Goal: Transaction & Acquisition: Book appointment/travel/reservation

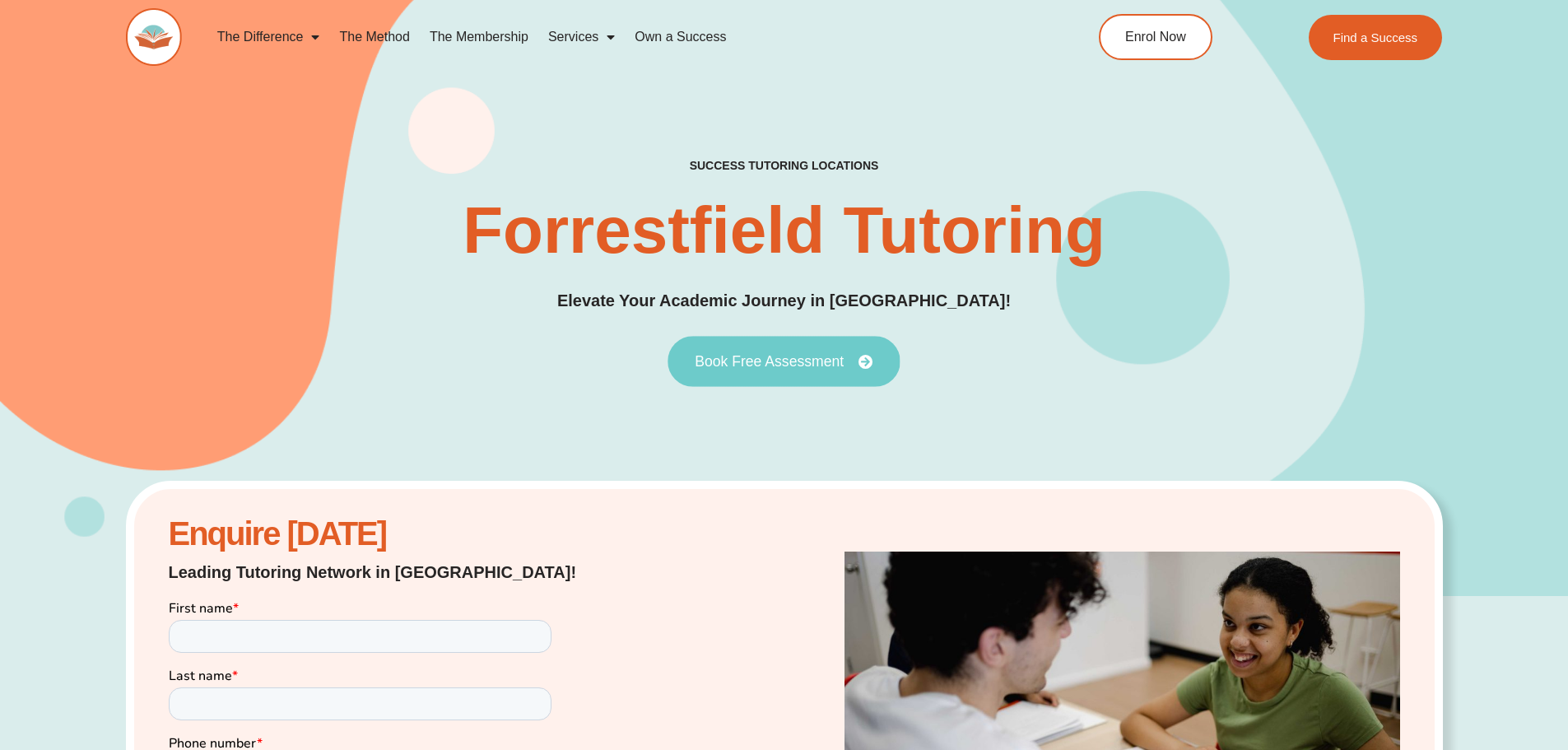
click at [741, 366] on span "Book Free Assessment" at bounding box center [768, 361] width 149 height 15
click at [754, 350] on link "Book Free Assessment" at bounding box center [783, 361] width 232 height 51
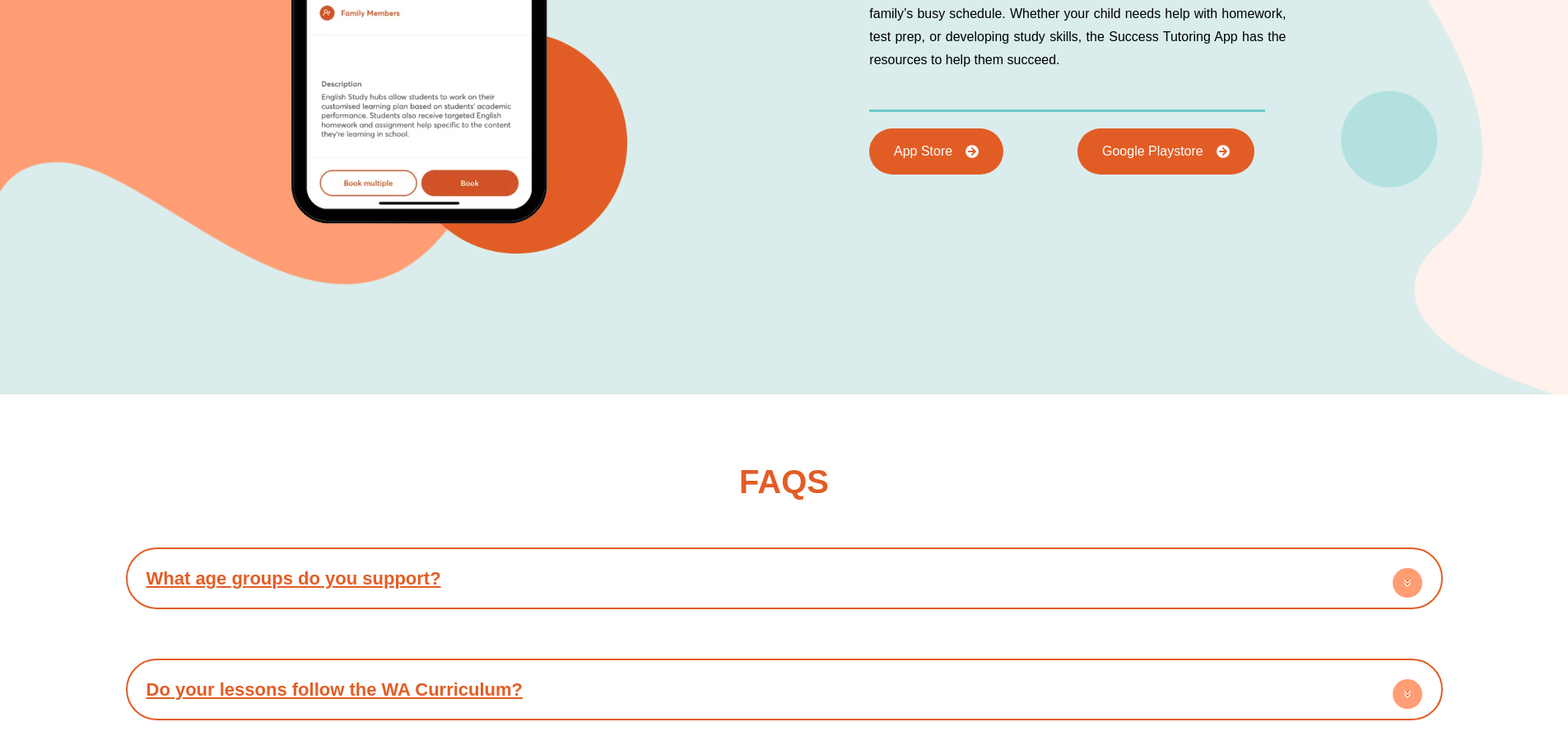
scroll to position [6666, 0]
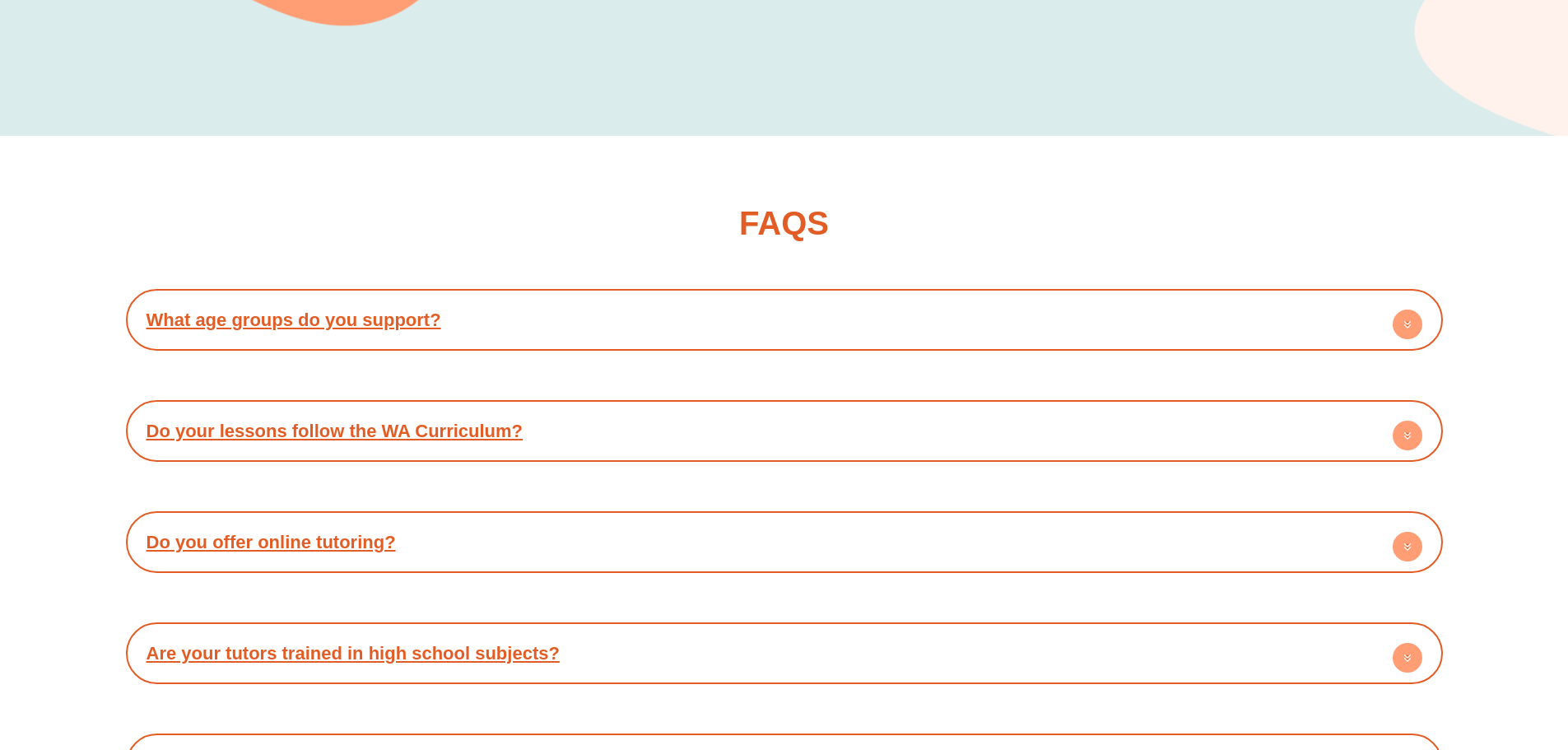
click at [746, 408] on div "Do your lessons follow the WA Curriculum?" at bounding box center [785, 430] width 1301 height 45
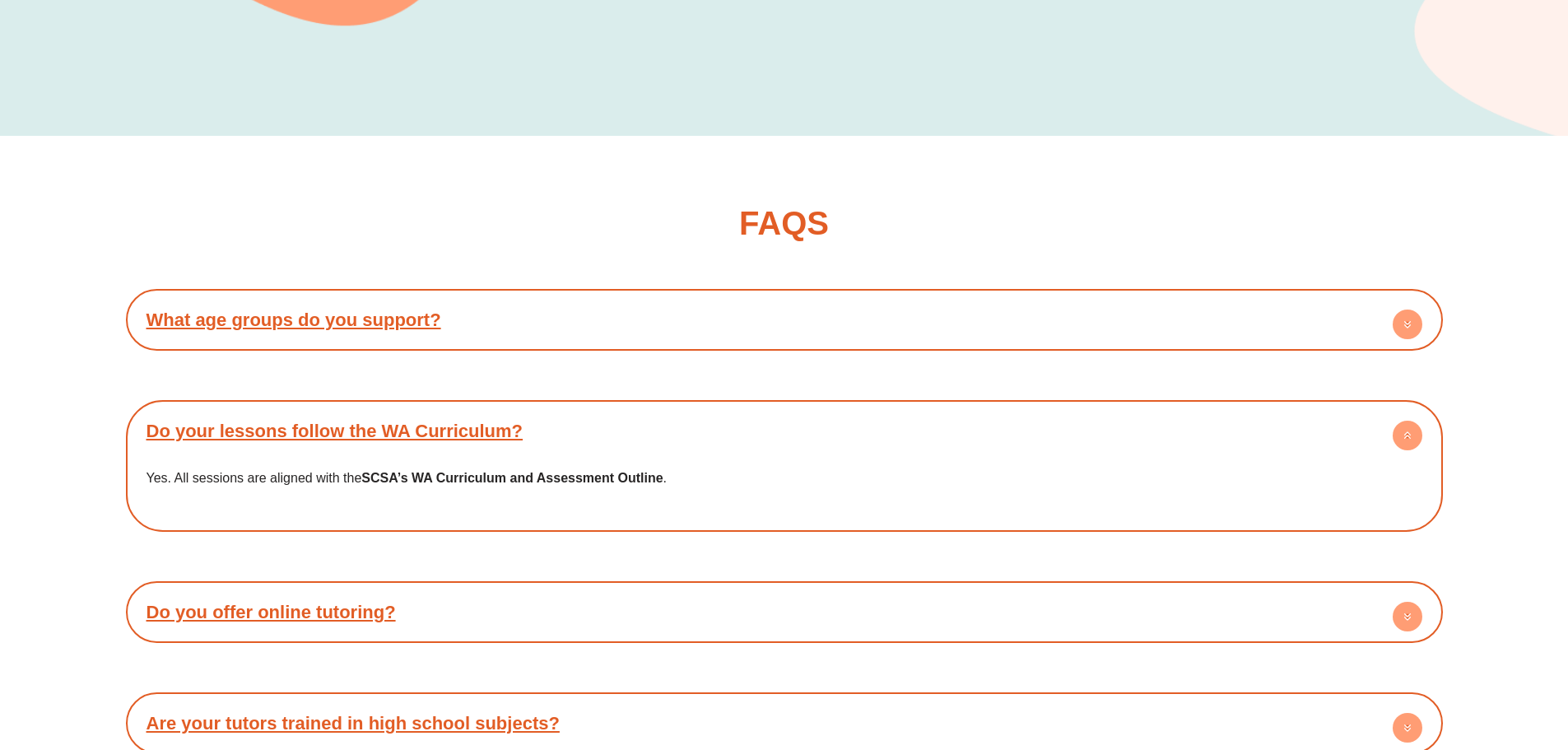
click at [746, 408] on div "Do your lessons follow the WA Curriculum?" at bounding box center [785, 430] width 1301 height 45
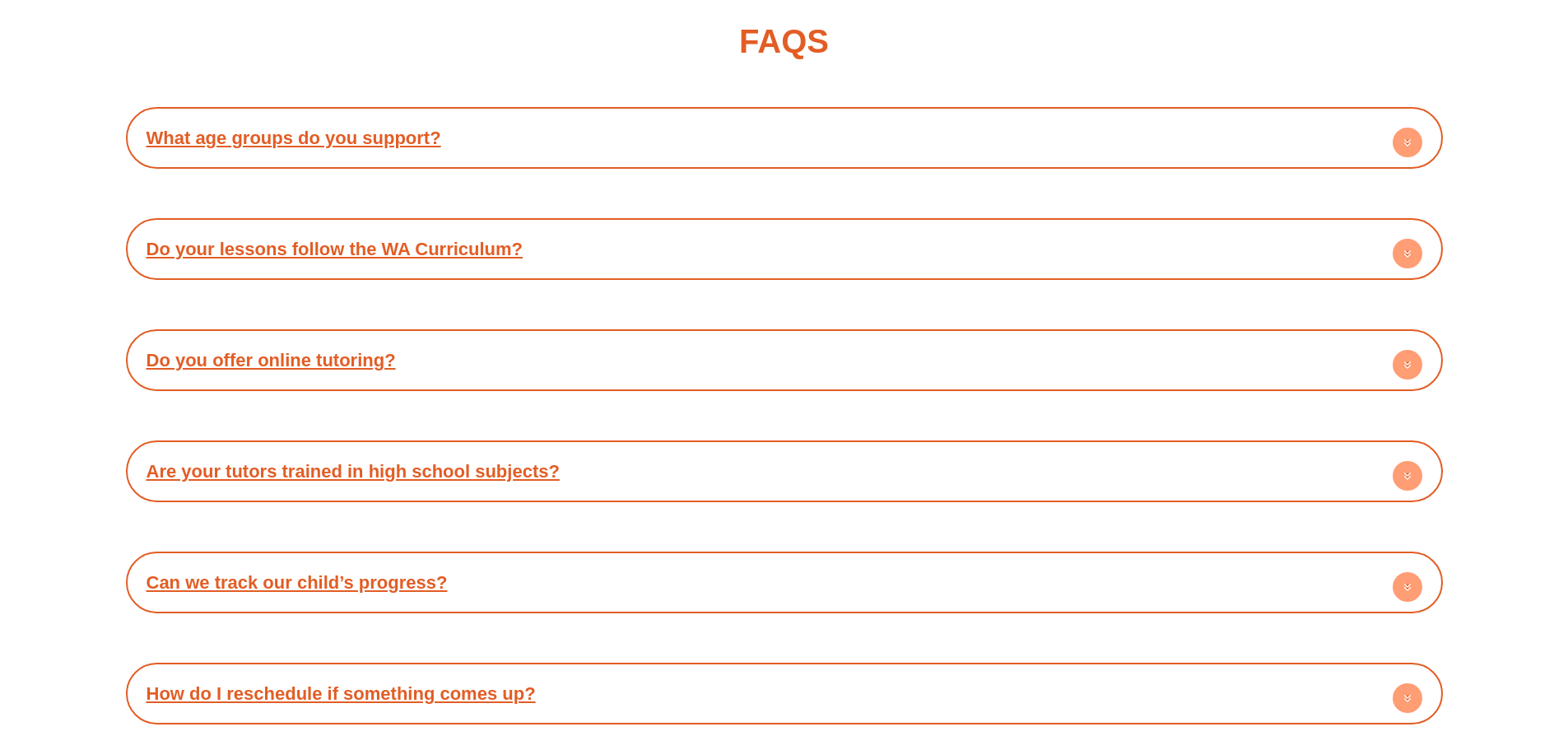
scroll to position [6995, 0]
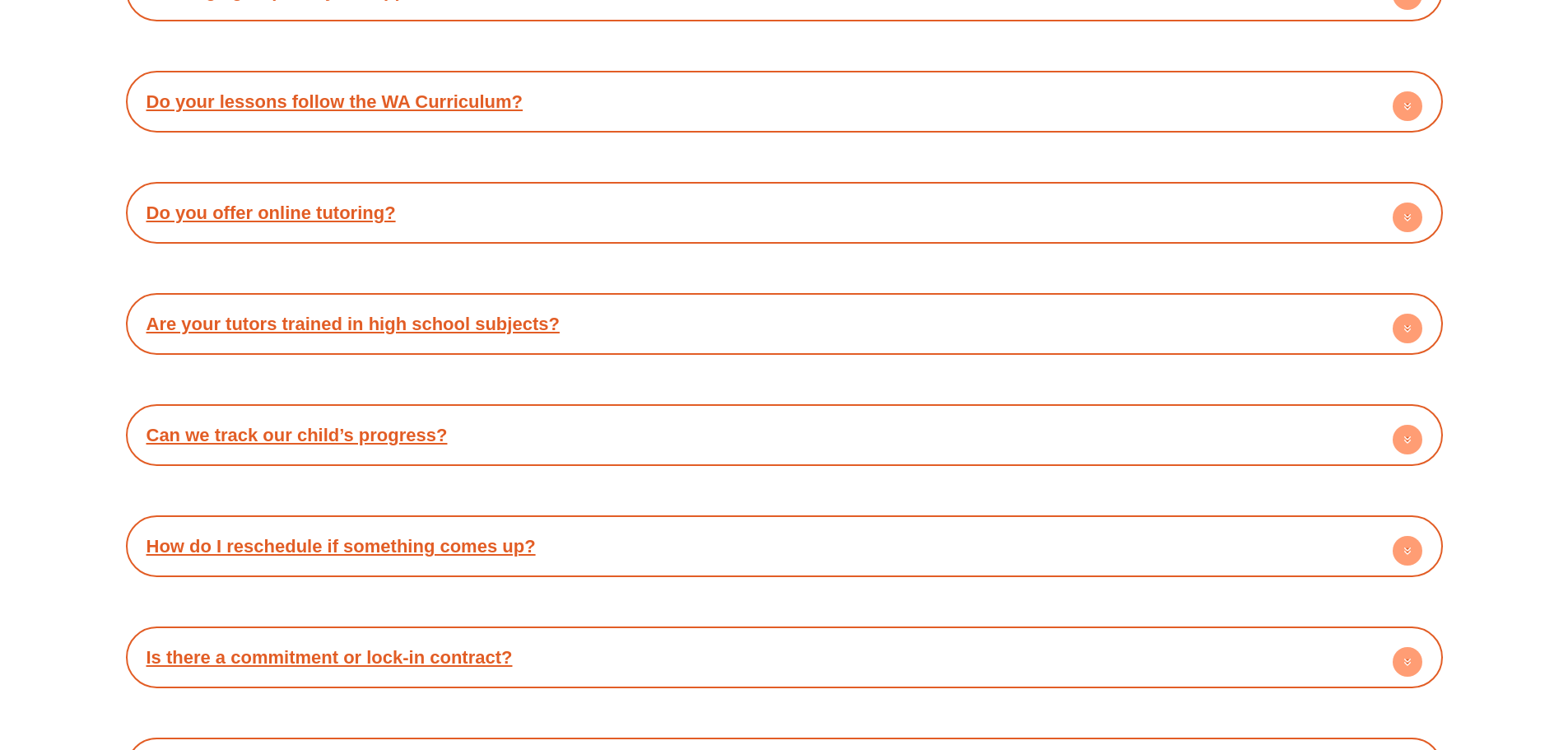
click at [716, 301] on div "Are your tutors trained in high school subjects?" at bounding box center [785, 323] width 1301 height 45
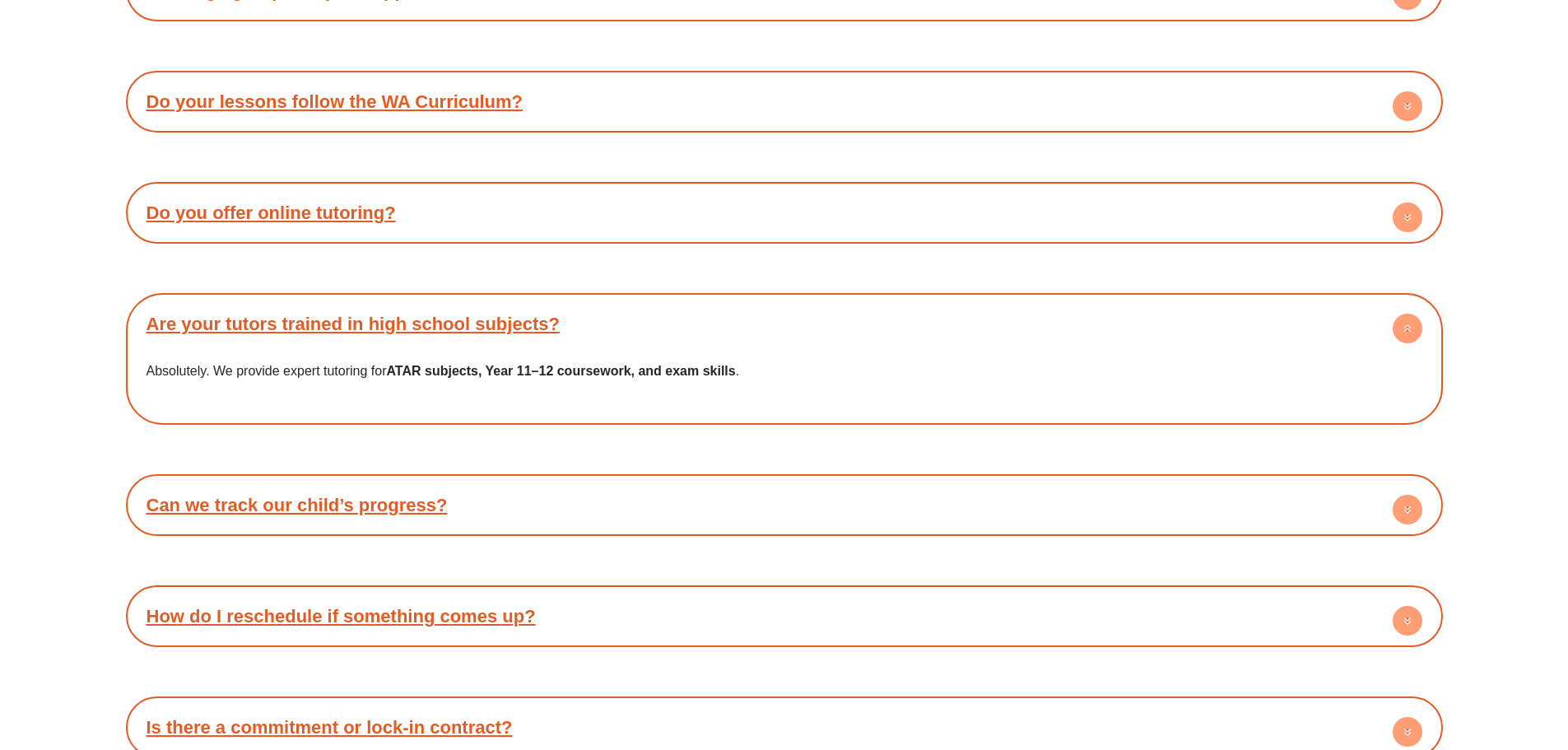
click at [716, 301] on div "Are your tutors trained in high school subjects?" at bounding box center [785, 323] width 1301 height 45
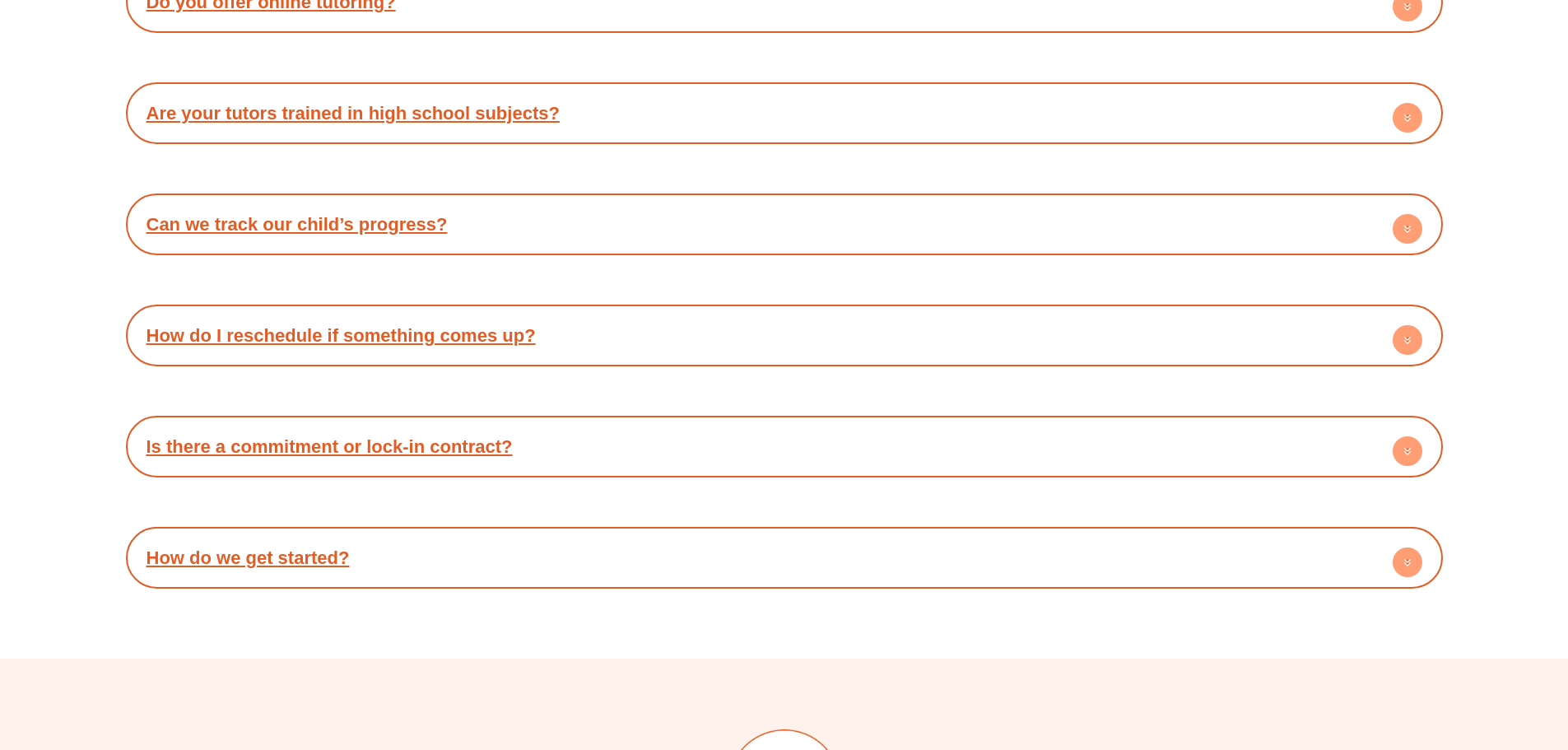
scroll to position [7489, 0]
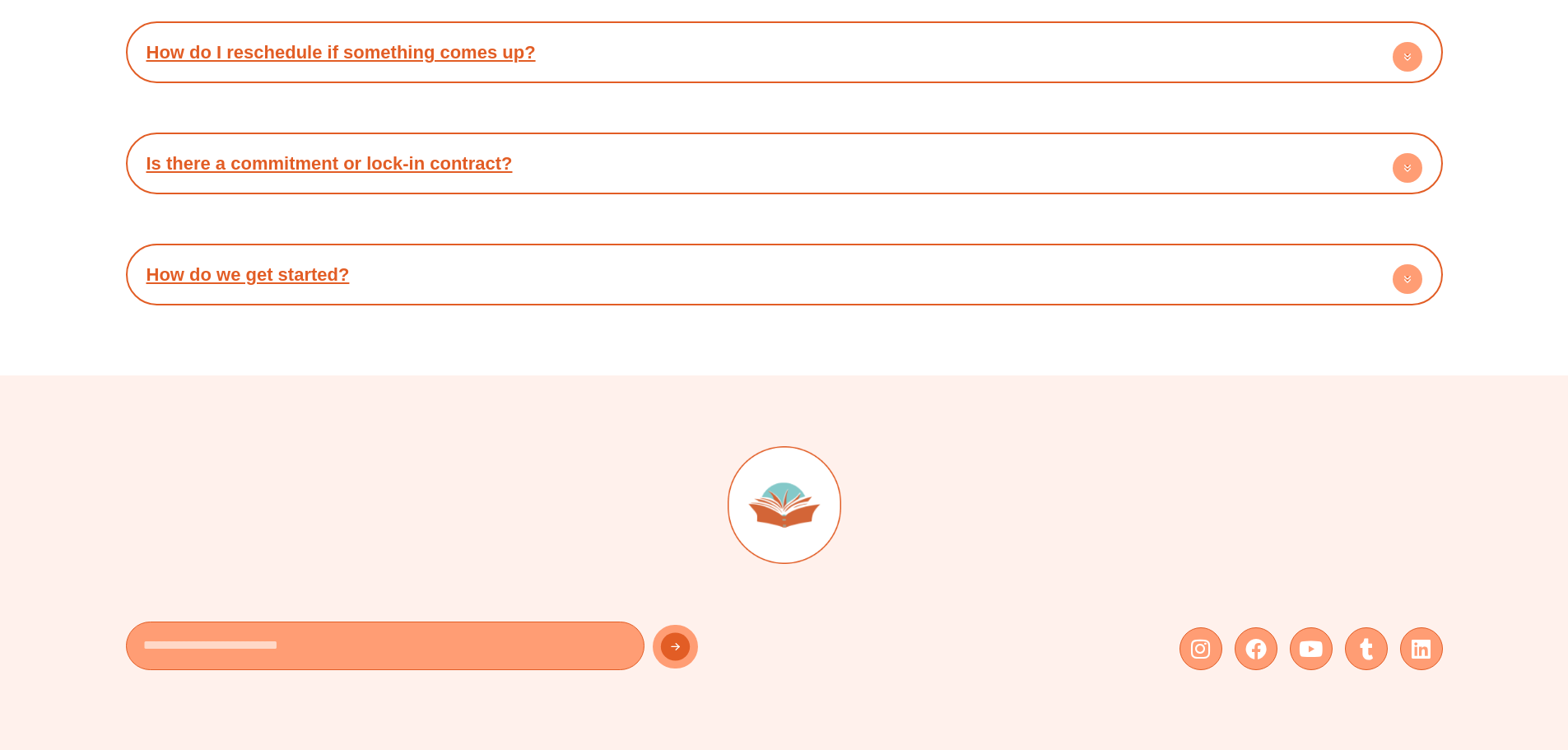
click at [705, 252] on div "How do we get started?" at bounding box center [785, 274] width 1301 height 45
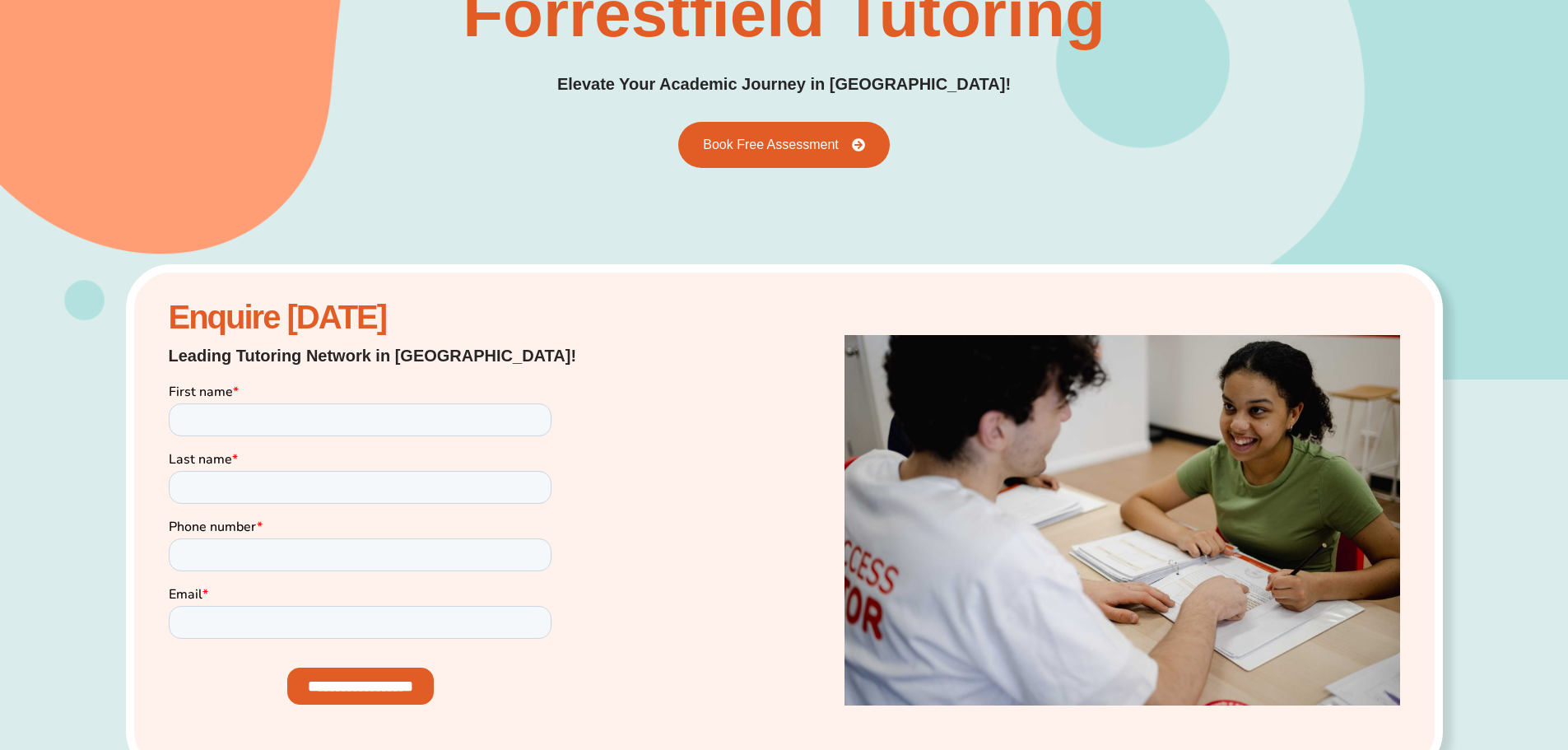
scroll to position [34, 0]
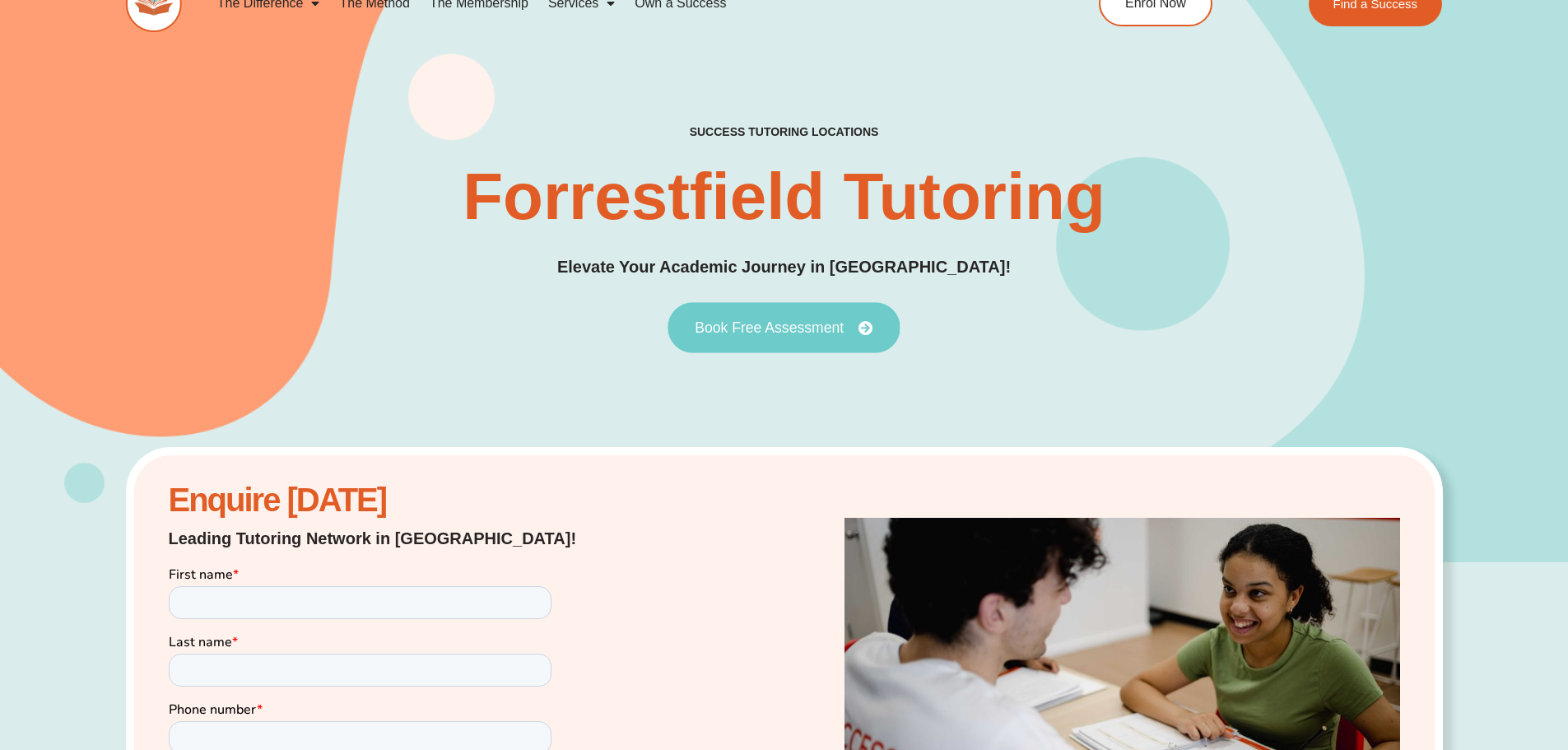
click at [865, 330] on icon at bounding box center [866, 327] width 15 height 15
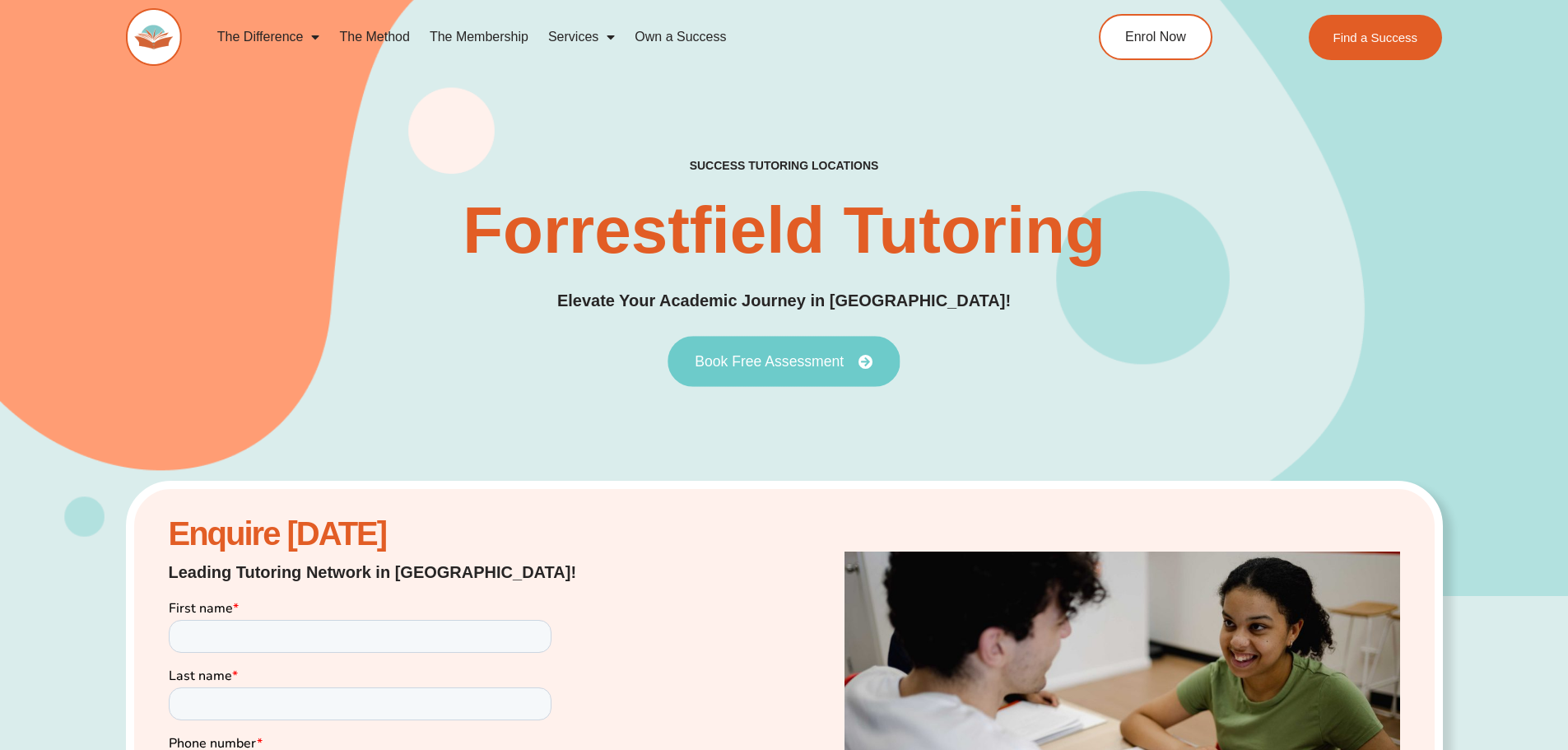
click at [782, 365] on span "Book Free Assessment" at bounding box center [768, 361] width 149 height 15
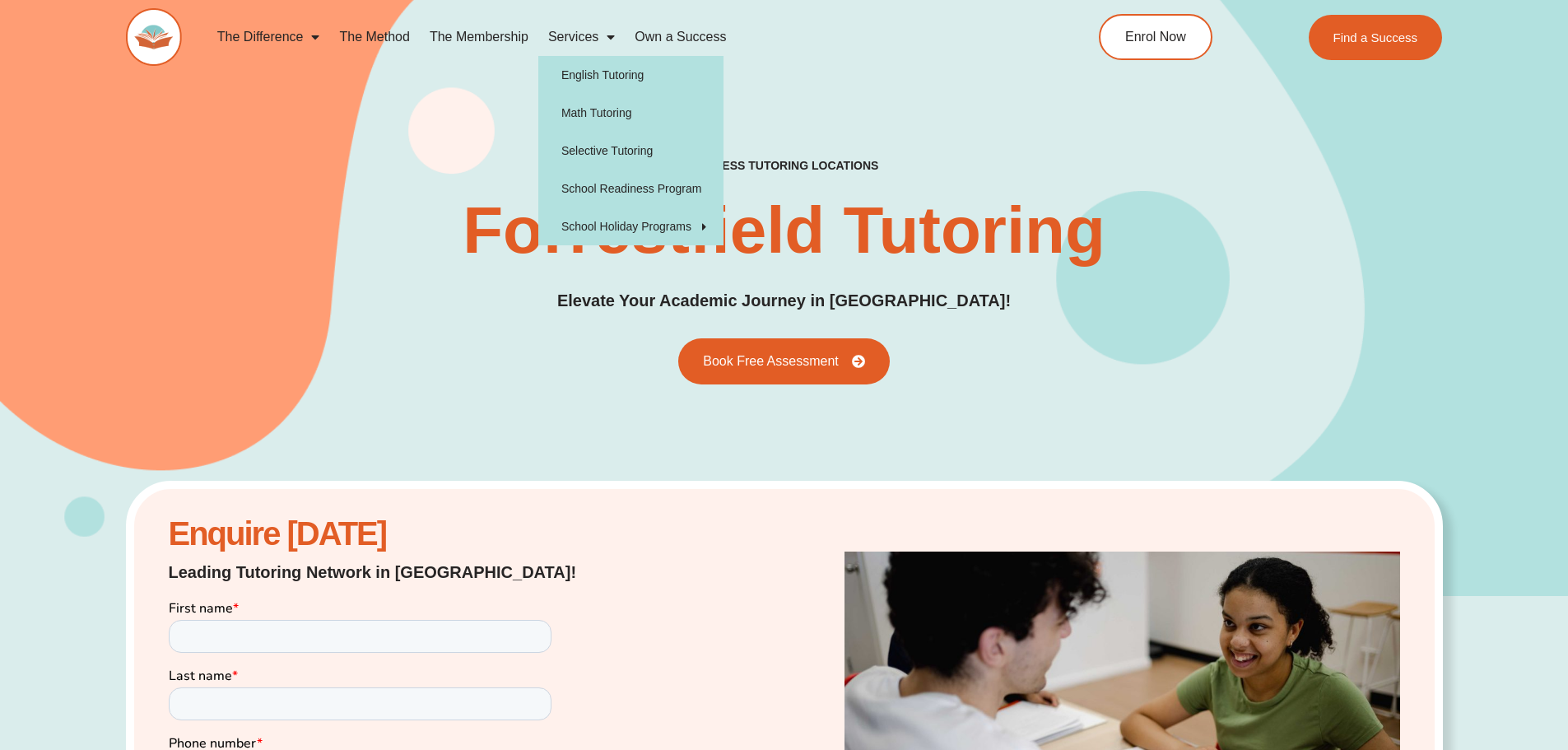
click at [609, 40] on span "Menu" at bounding box center [606, 37] width 17 height 30
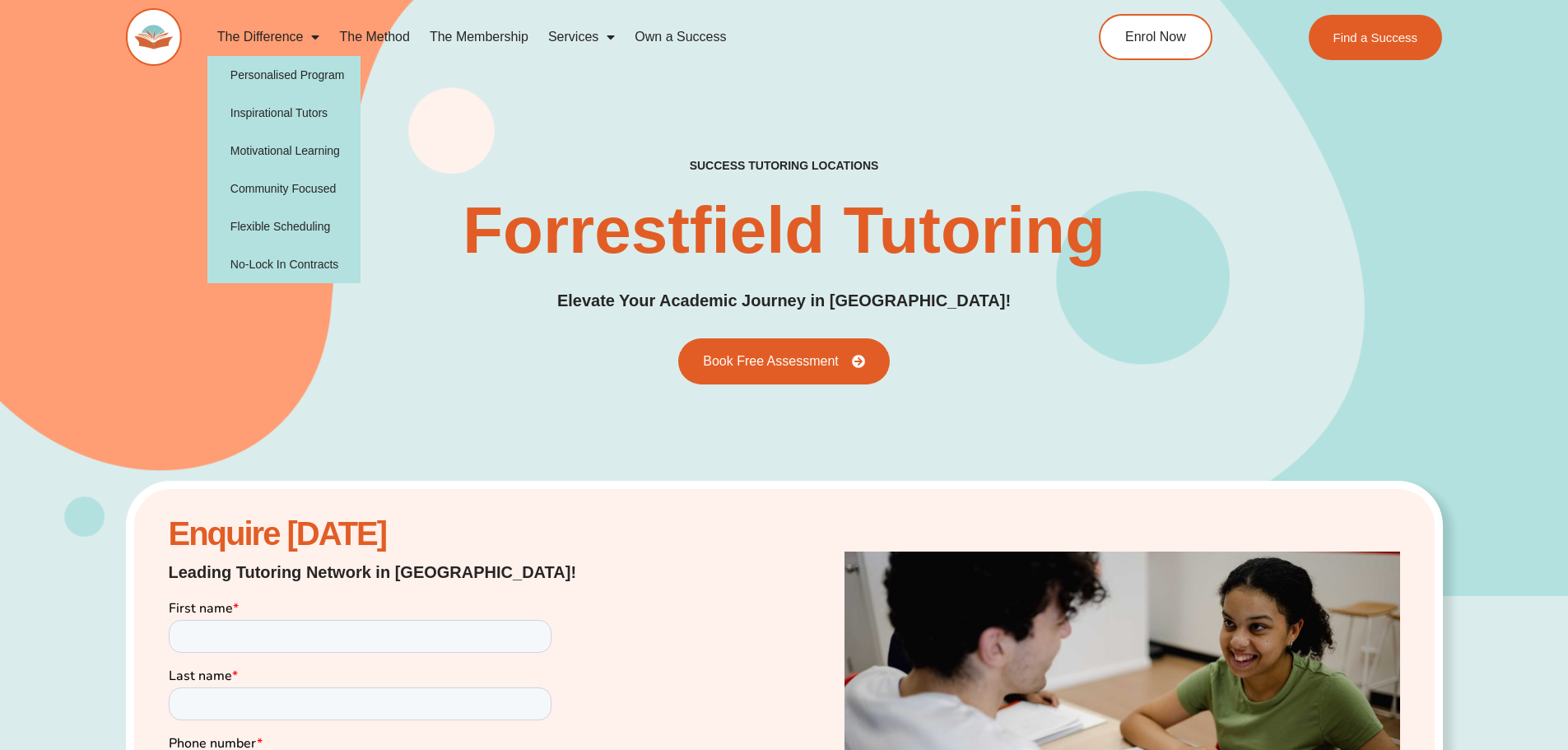
click at [300, 35] on link "The Difference" at bounding box center [268, 37] width 123 height 38
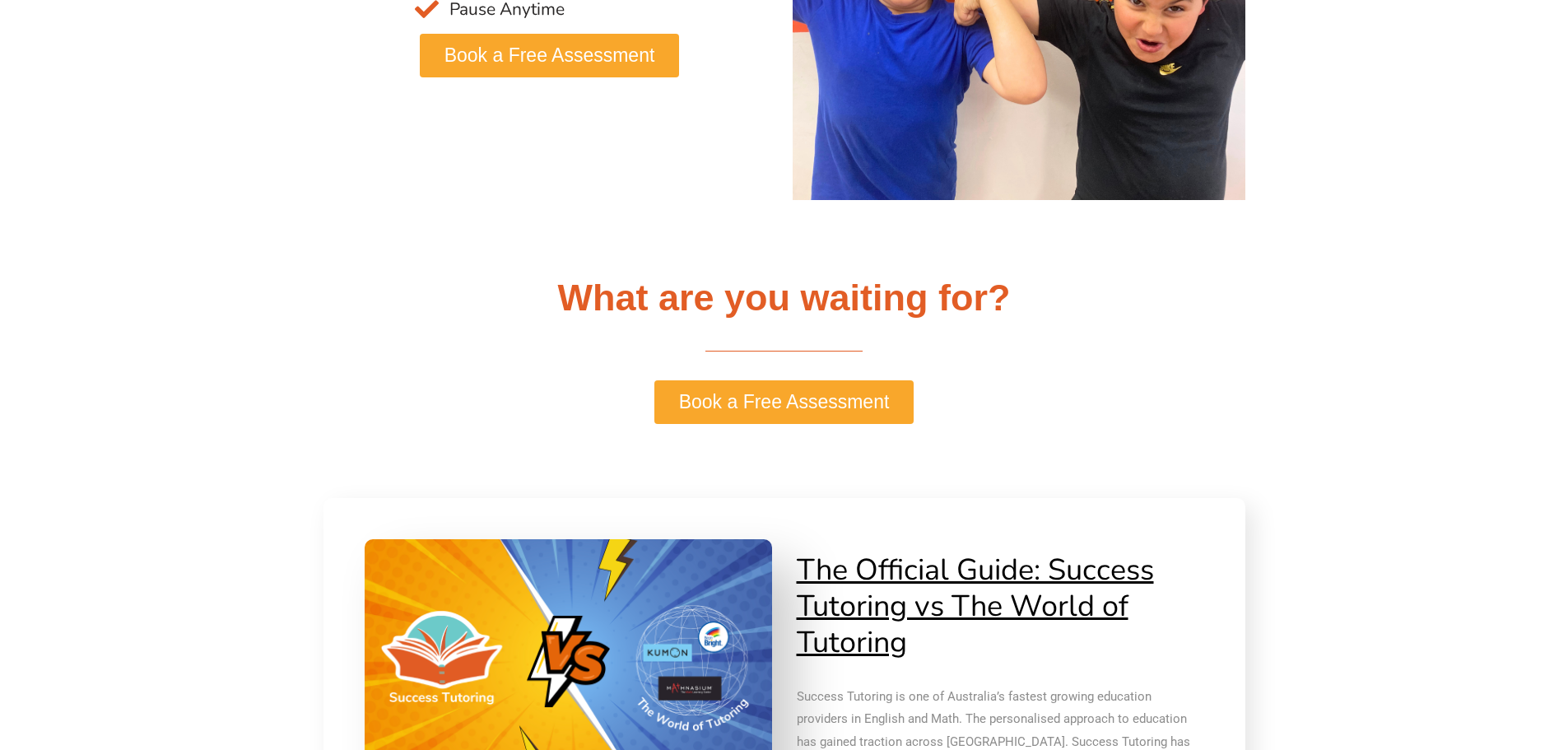
scroll to position [3621, 0]
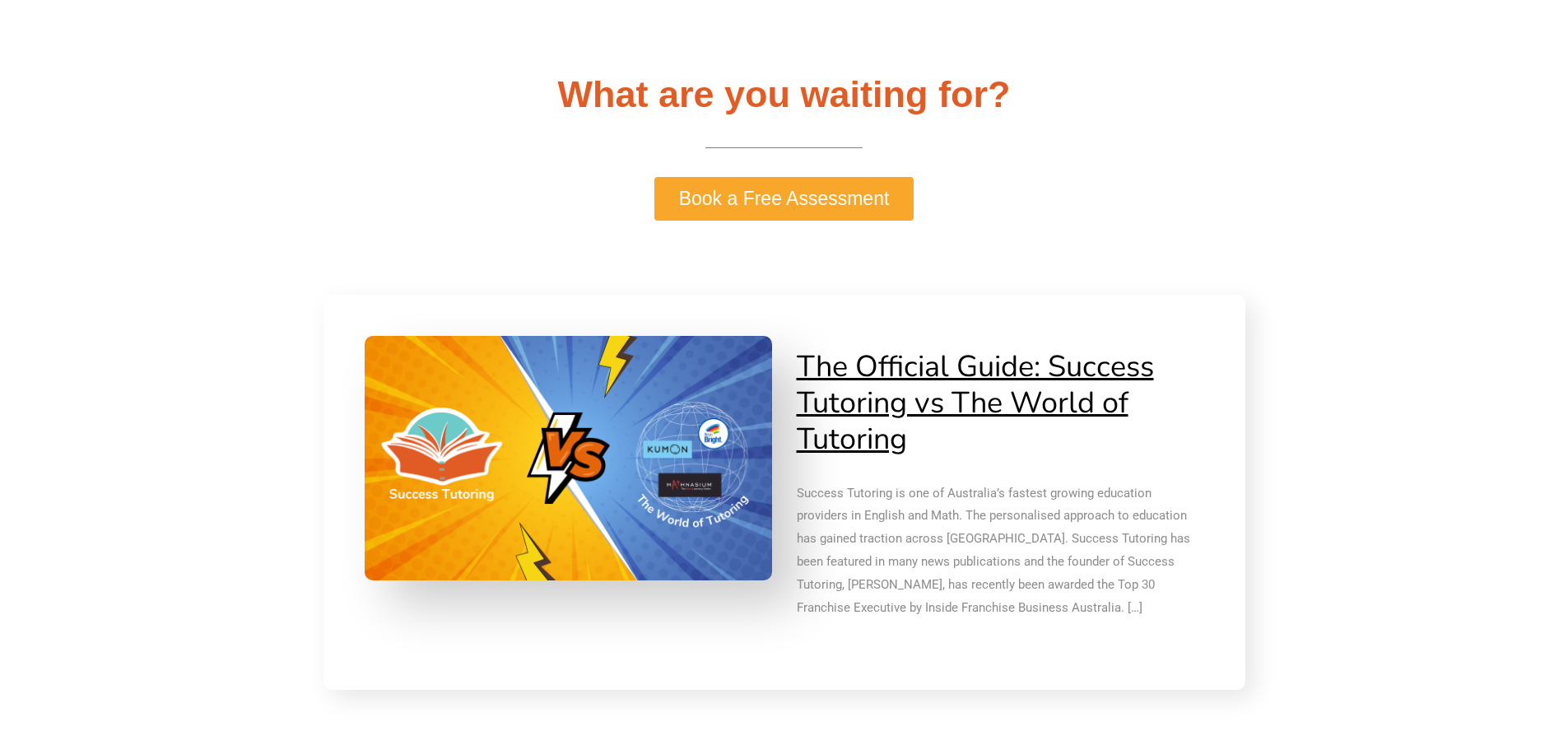
click at [755, 204] on span "Book a Free Assessment" at bounding box center [784, 198] width 210 height 19
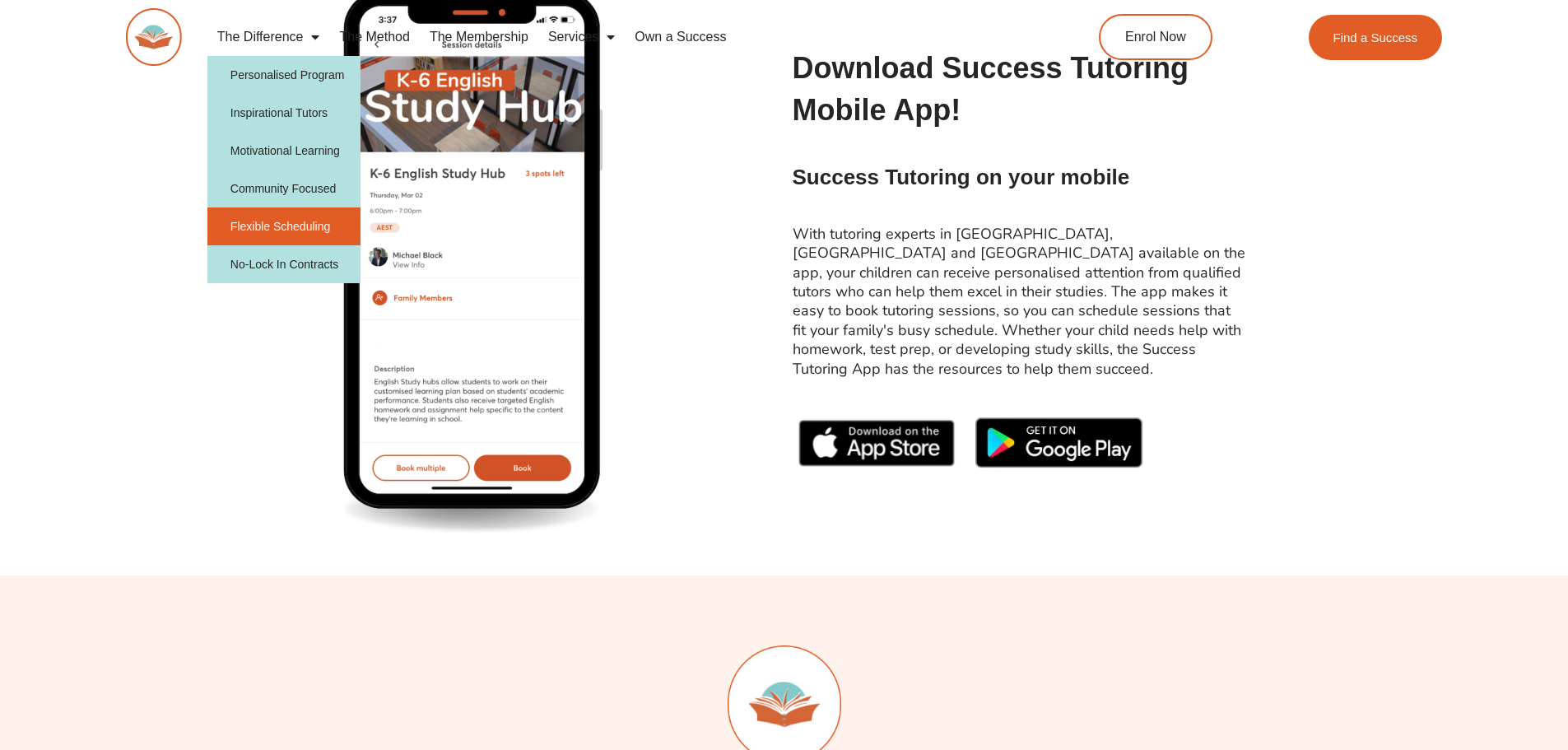
click at [272, 219] on link "Flexible Scheduling" at bounding box center [284, 226] width 154 height 38
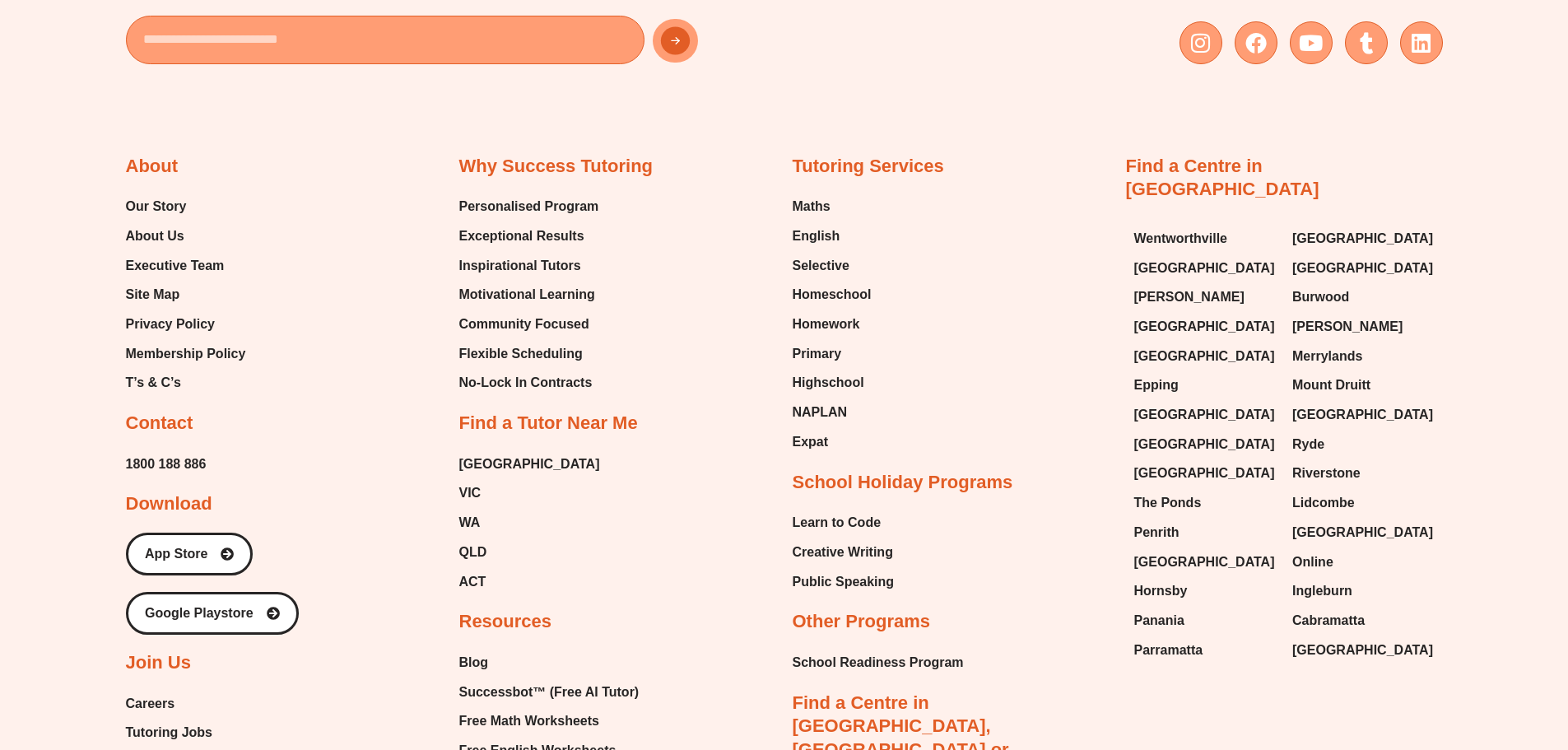
scroll to position [3621, 0]
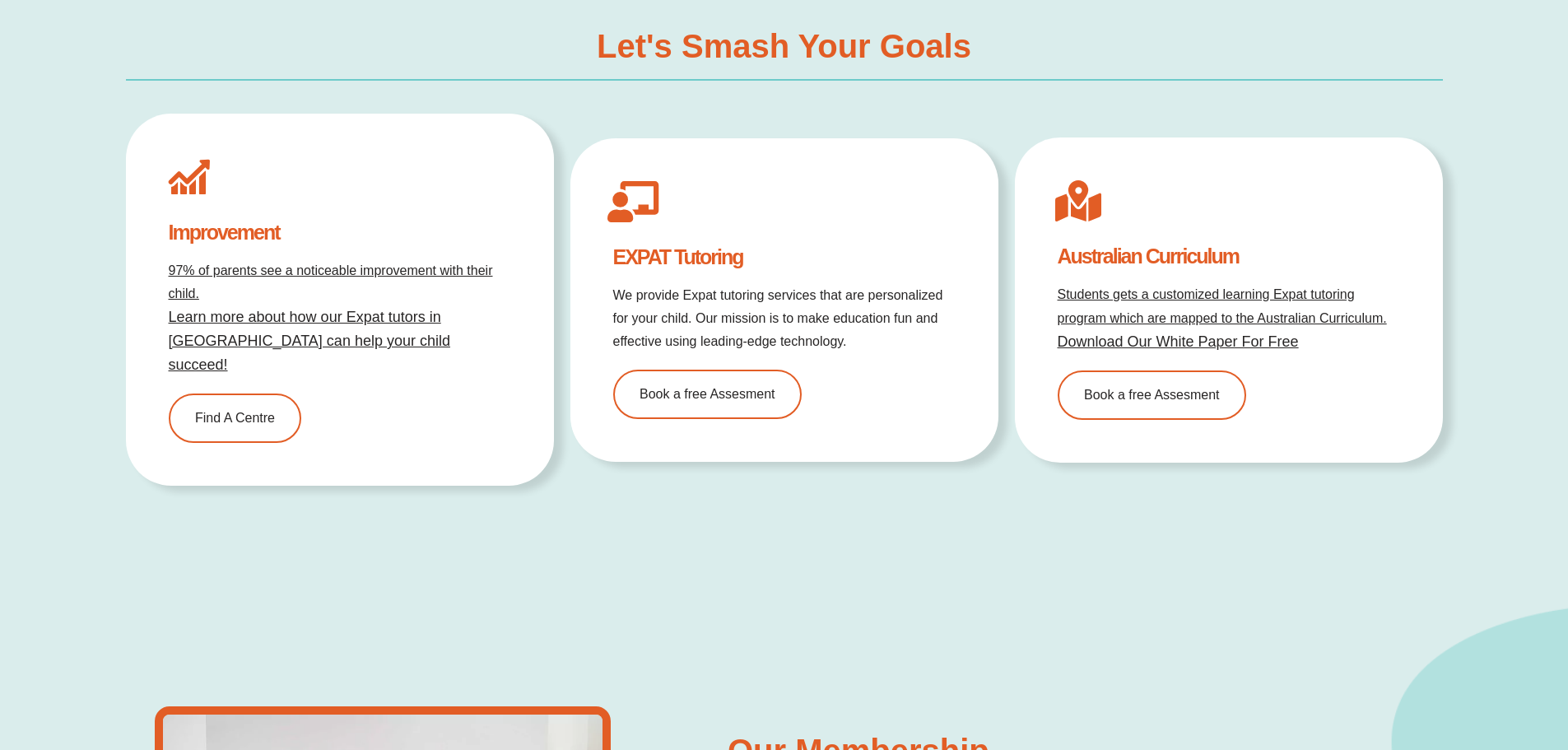
scroll to position [4771, 0]
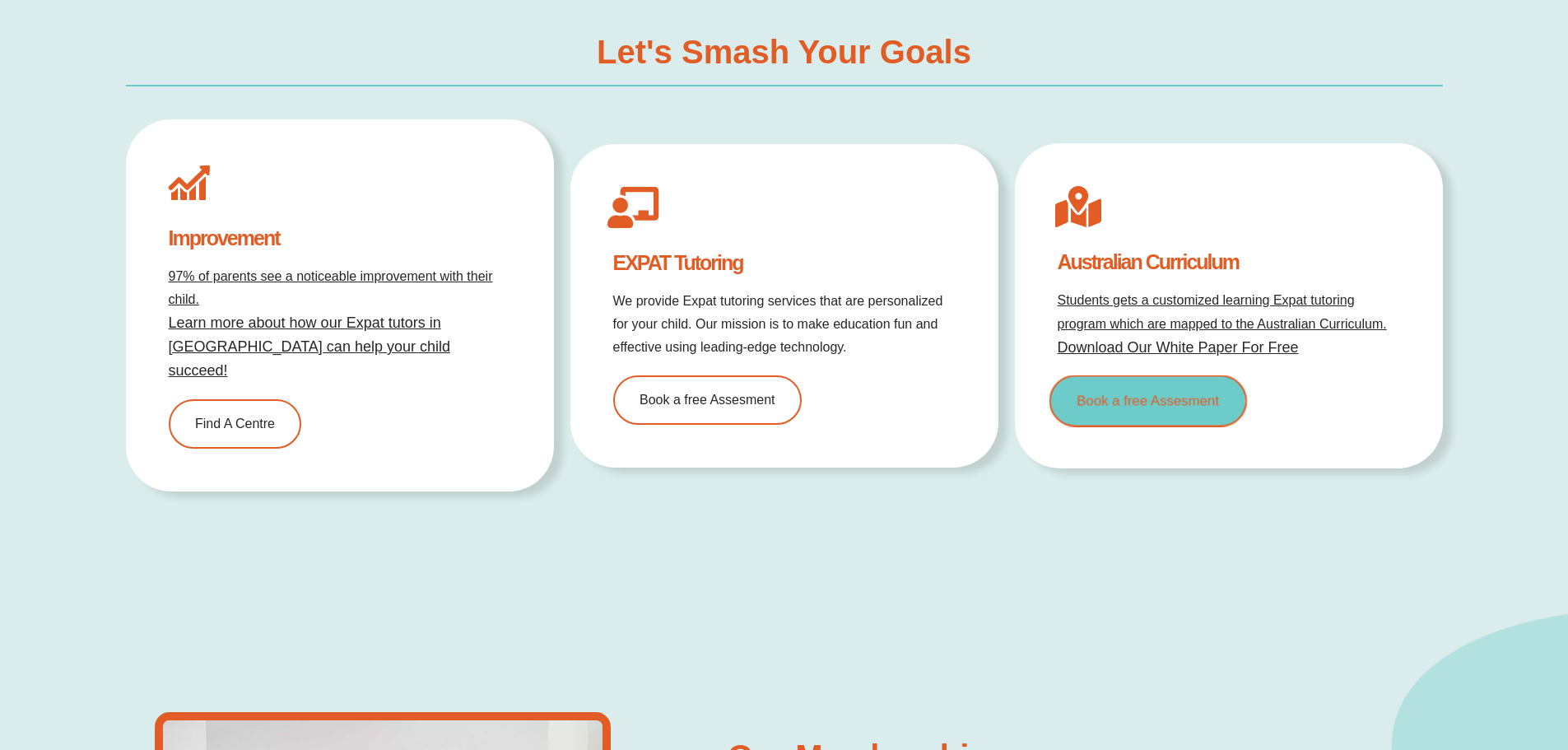
click at [1192, 374] on link "Book a free Assesment" at bounding box center [1147, 400] width 197 height 52
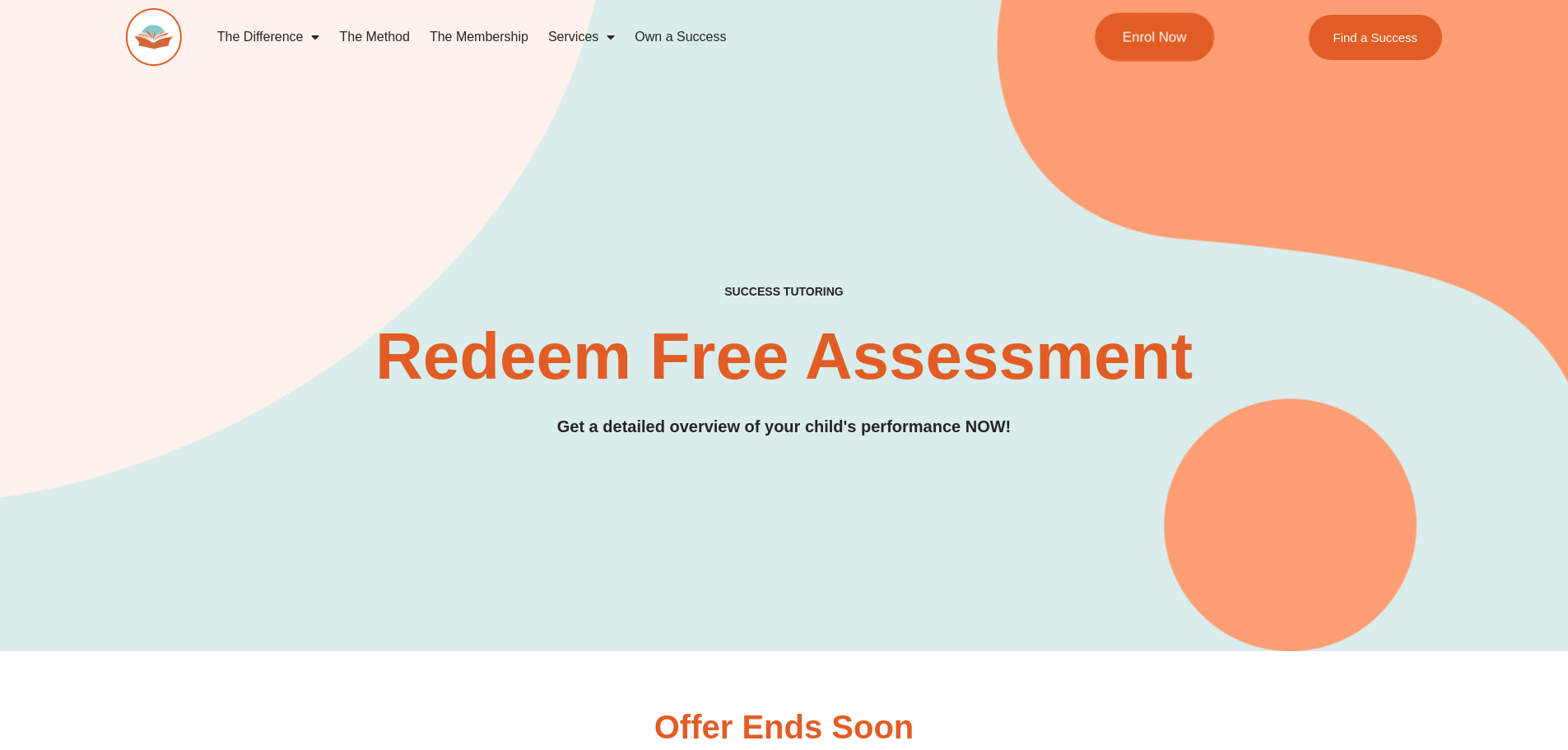
click at [1175, 36] on span "Enrol Now" at bounding box center [1155, 38] width 64 height 14
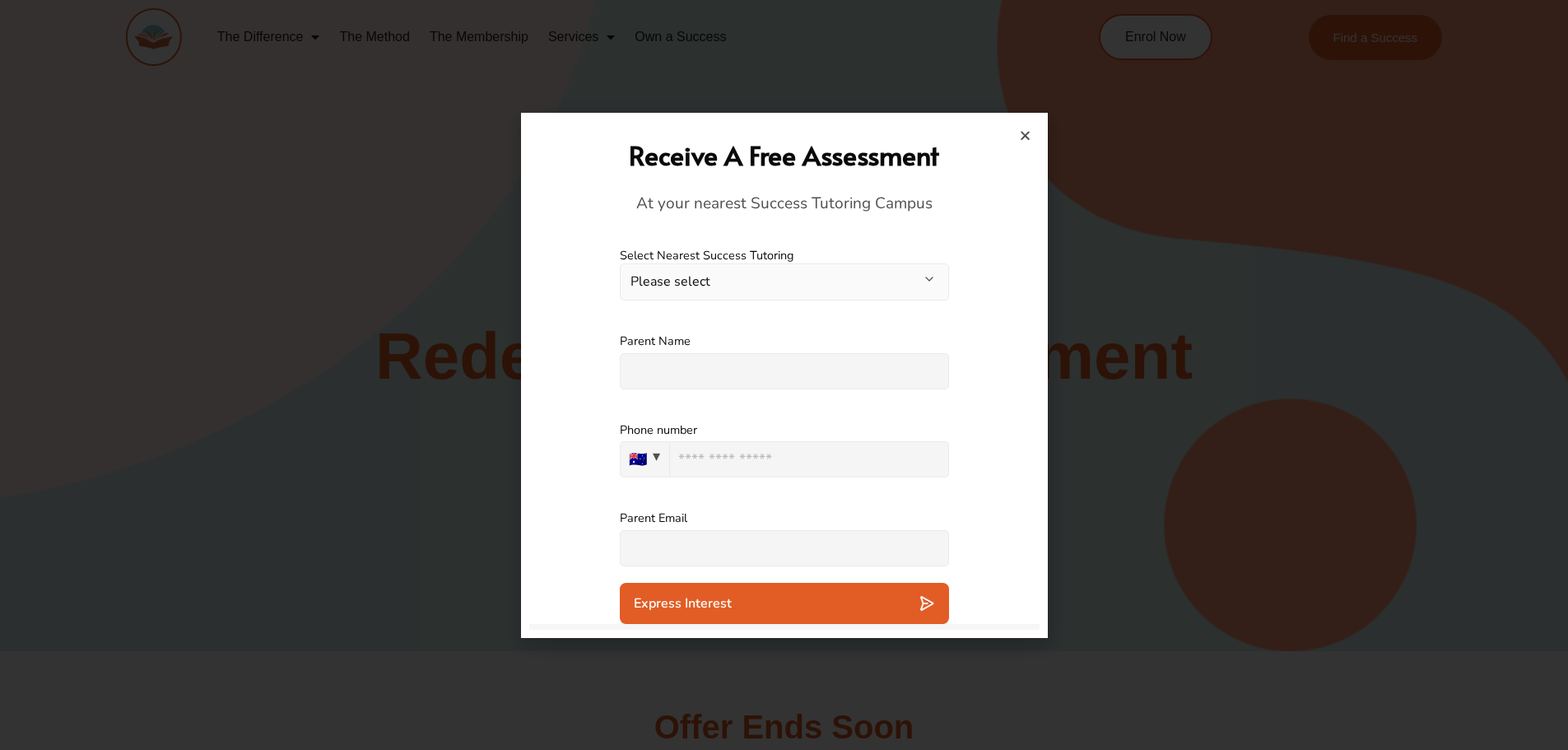
click at [775, 275] on button "Please select" at bounding box center [784, 281] width 329 height 37
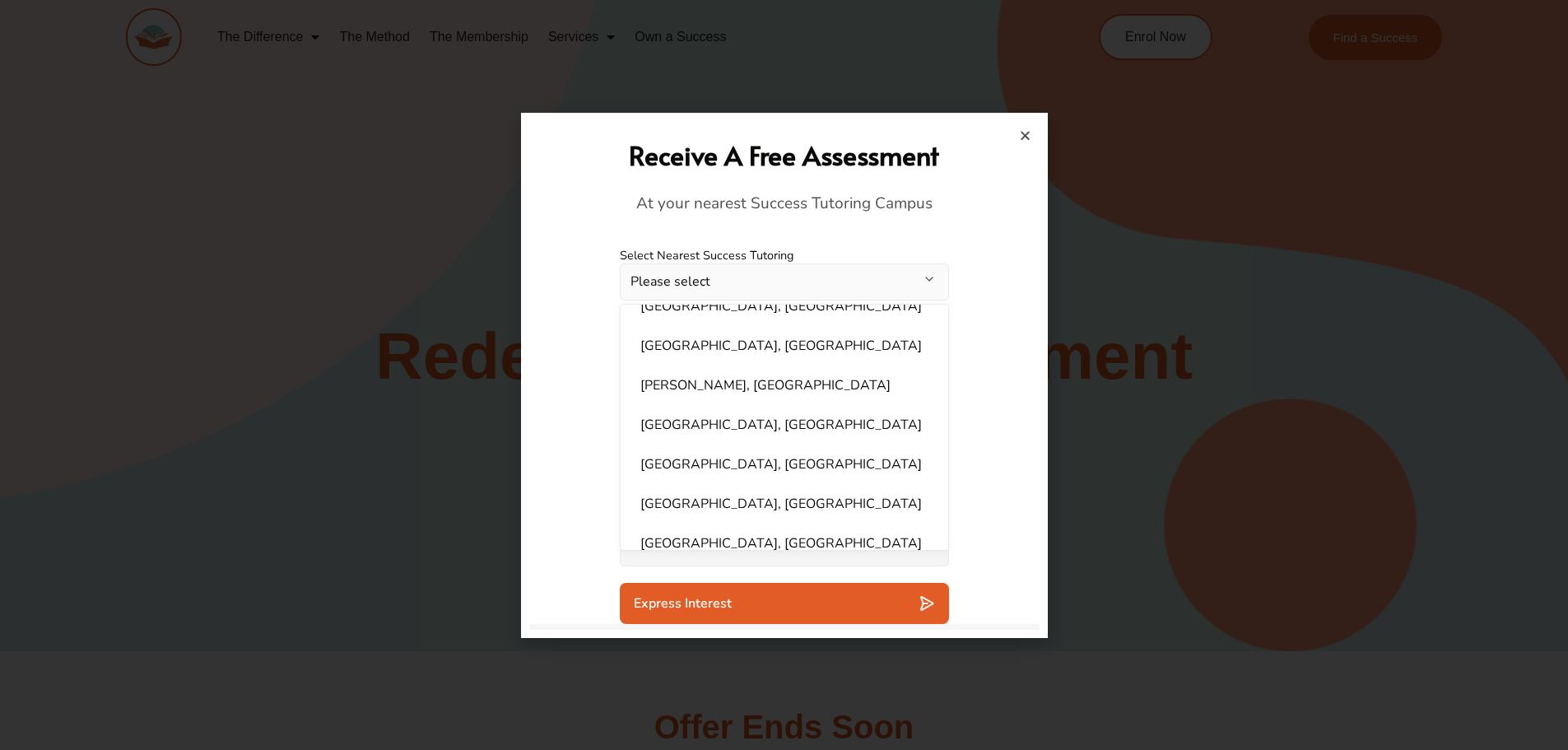
scroll to position [746, 0]
click at [686, 280] on button "Please select" at bounding box center [784, 281] width 329 height 37
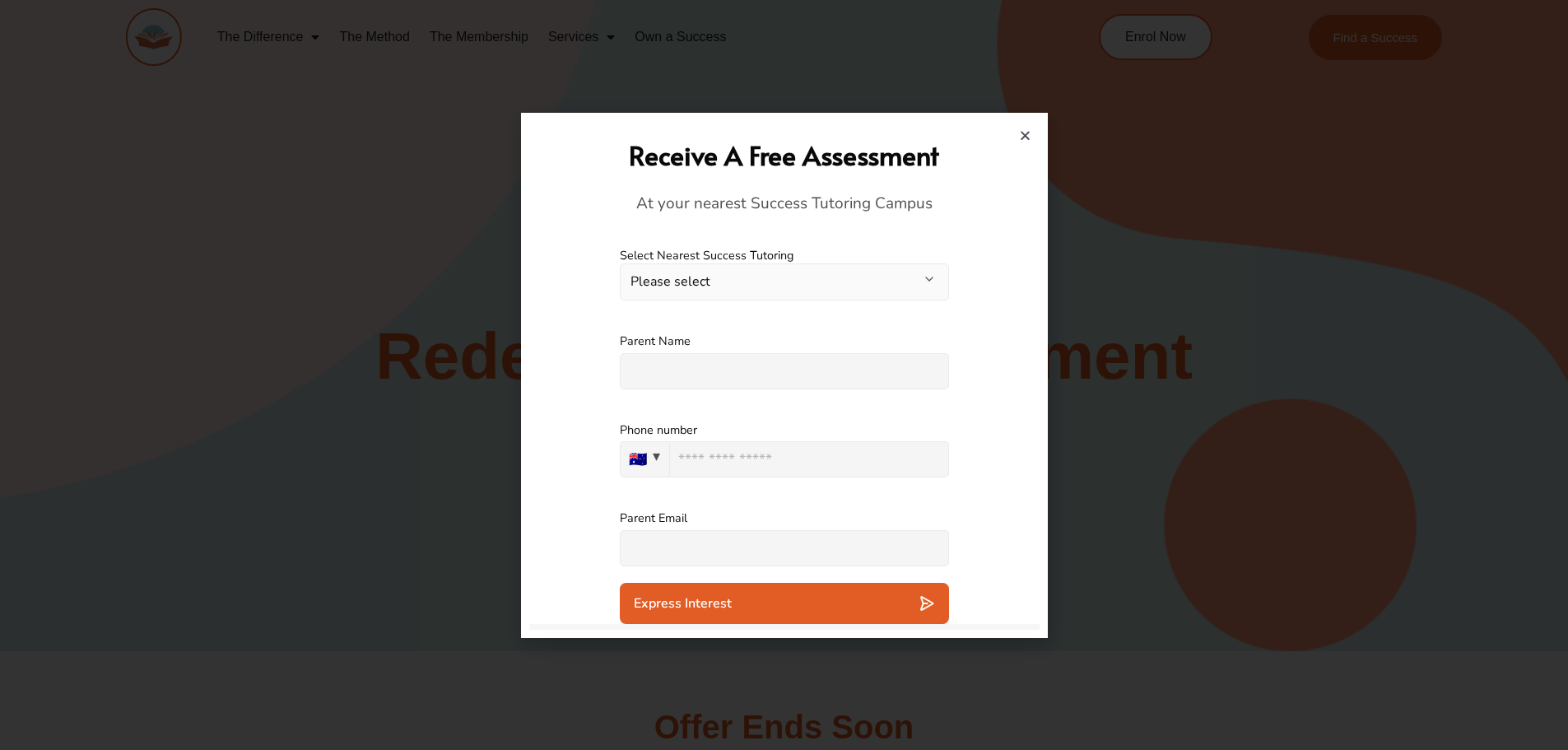
click at [686, 280] on button "Please select" at bounding box center [784, 281] width 329 height 37
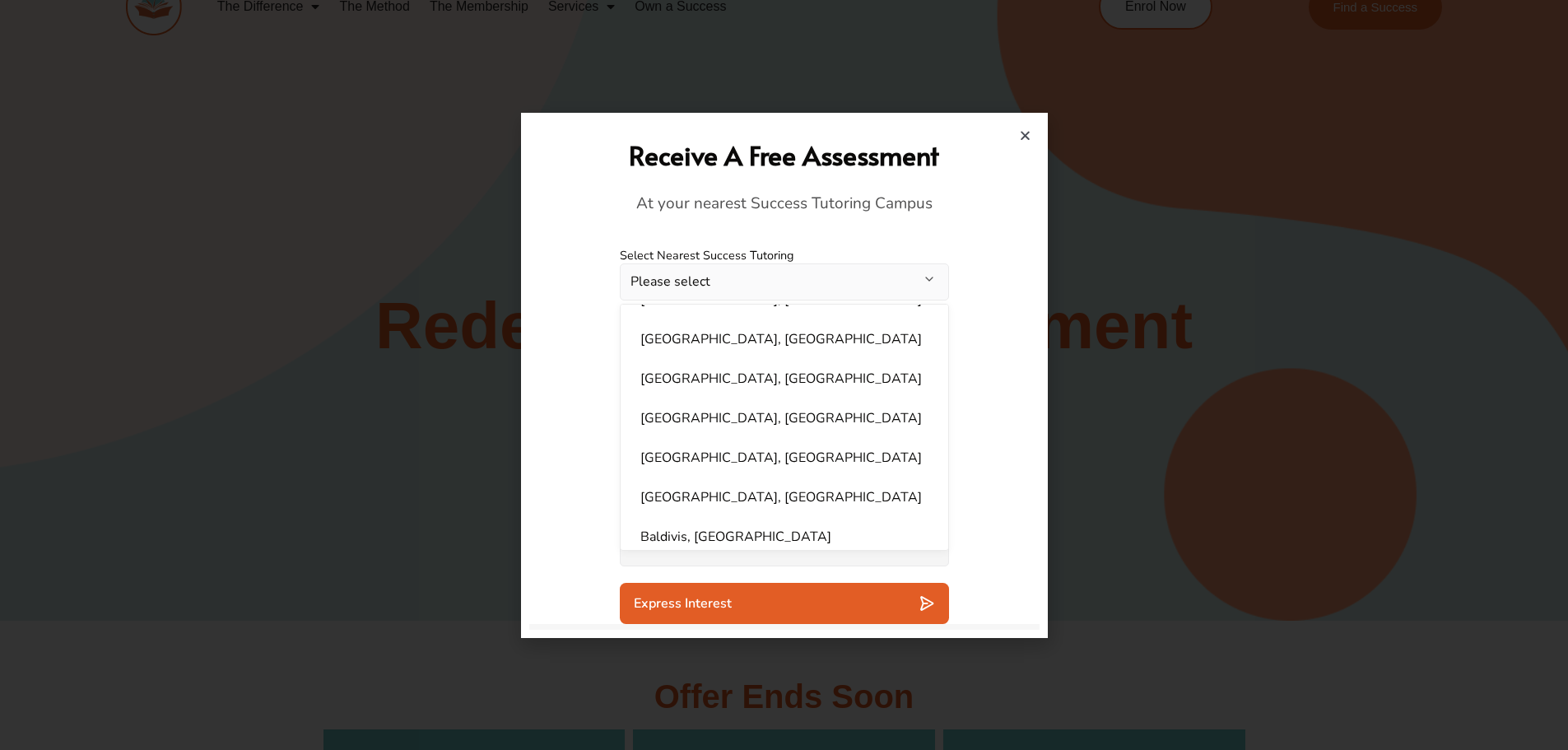
scroll to position [83, 0]
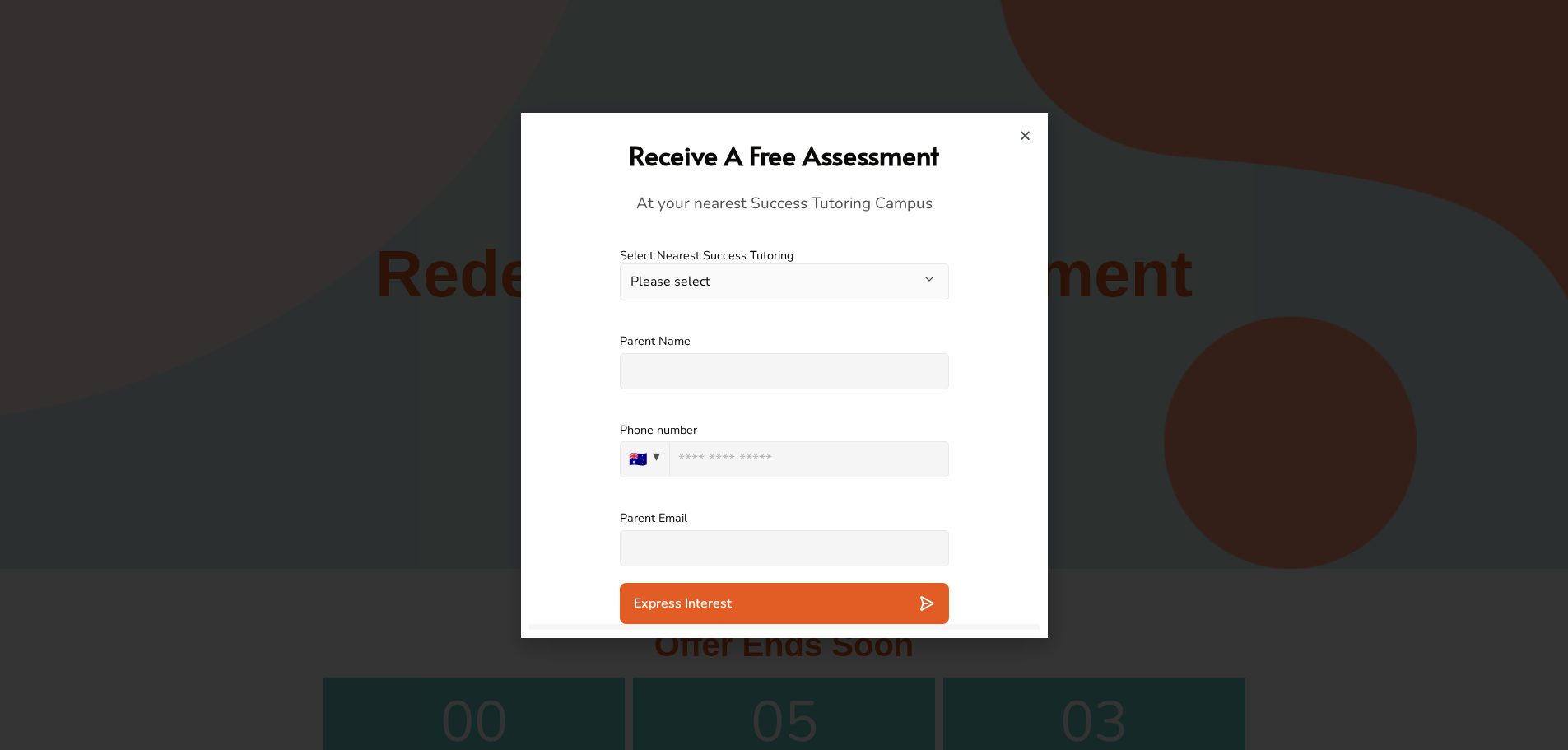
click at [1024, 131] on icon "Close" at bounding box center [1025, 136] width 12 height 12
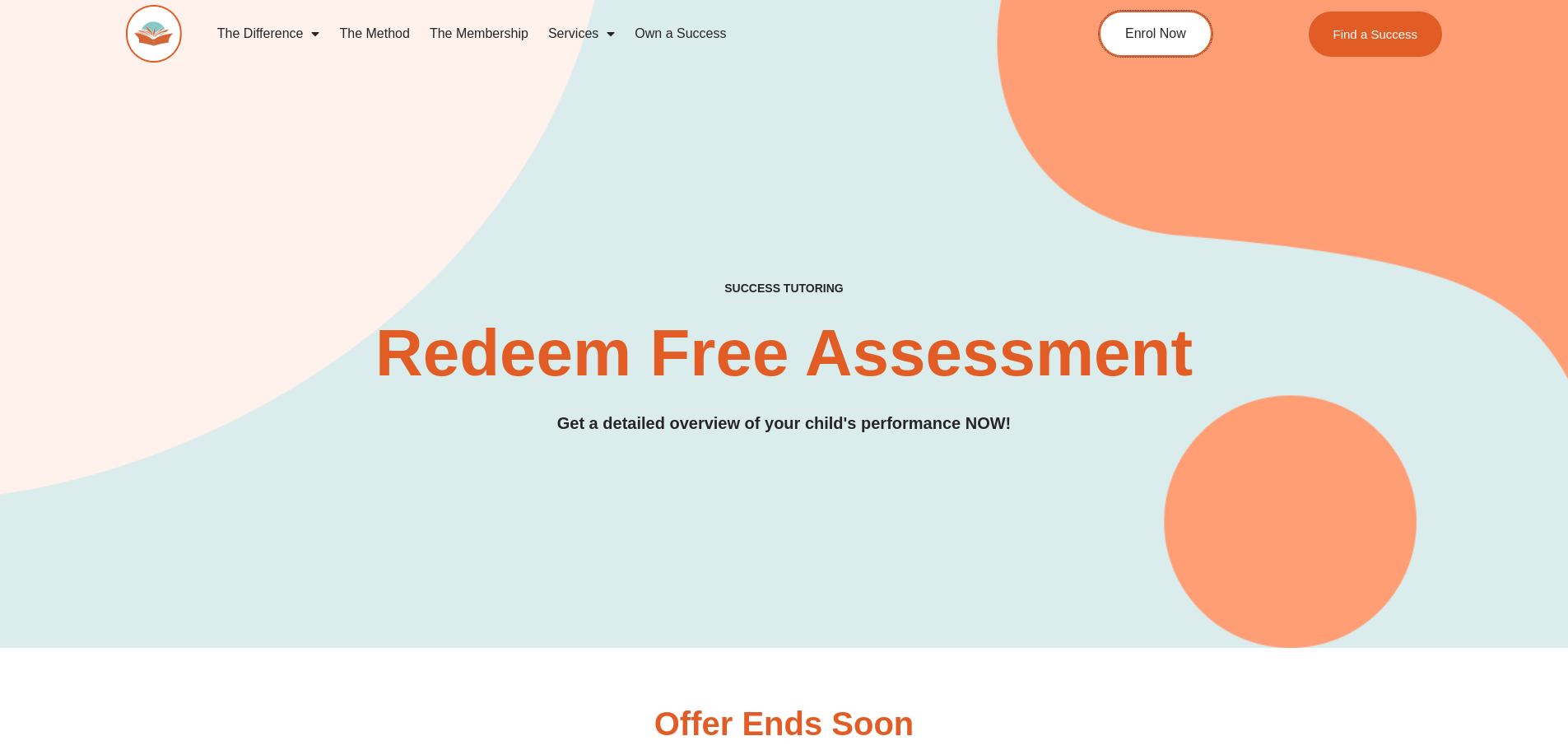
scroll to position [0, 0]
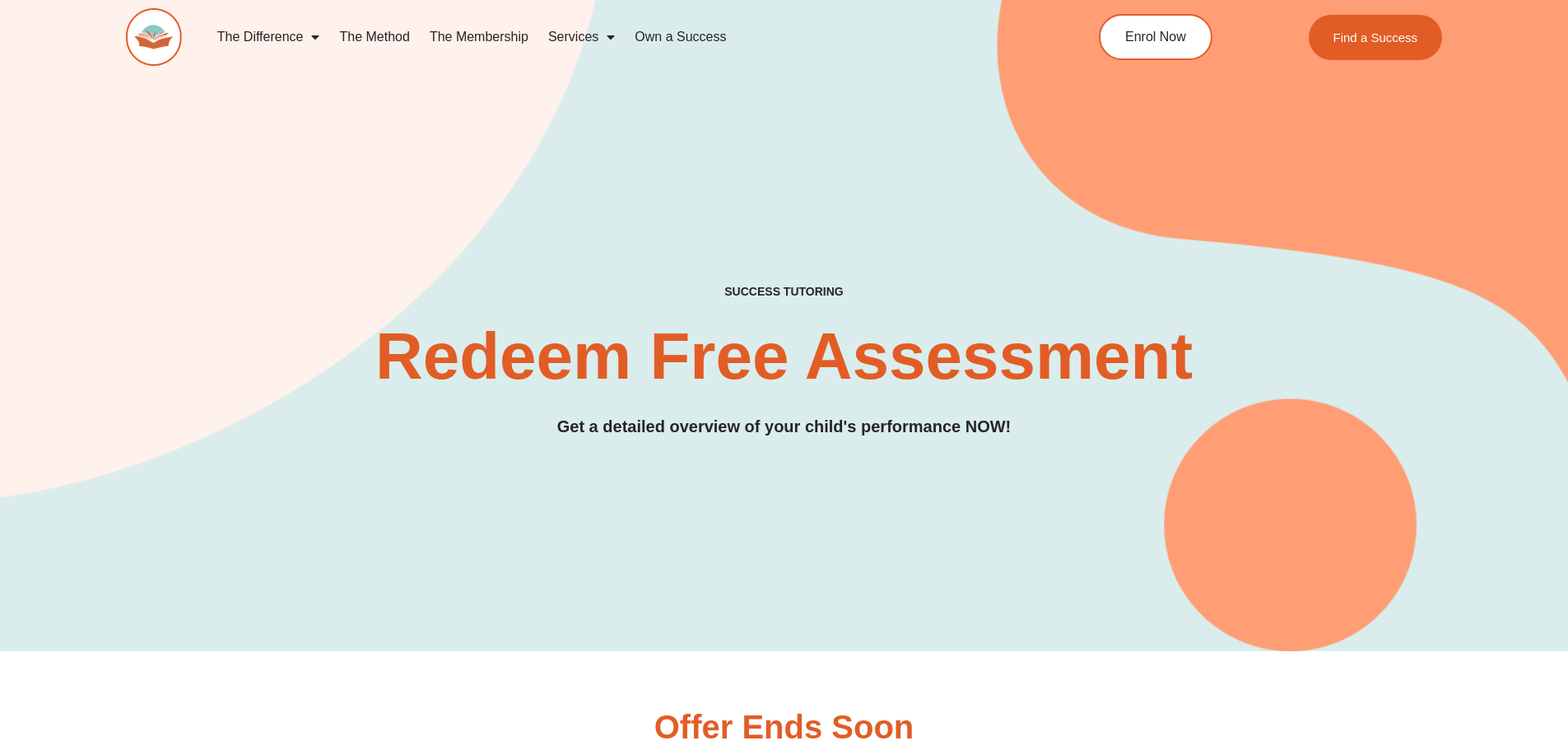
click at [130, 24] on img at bounding box center [154, 37] width 56 height 58
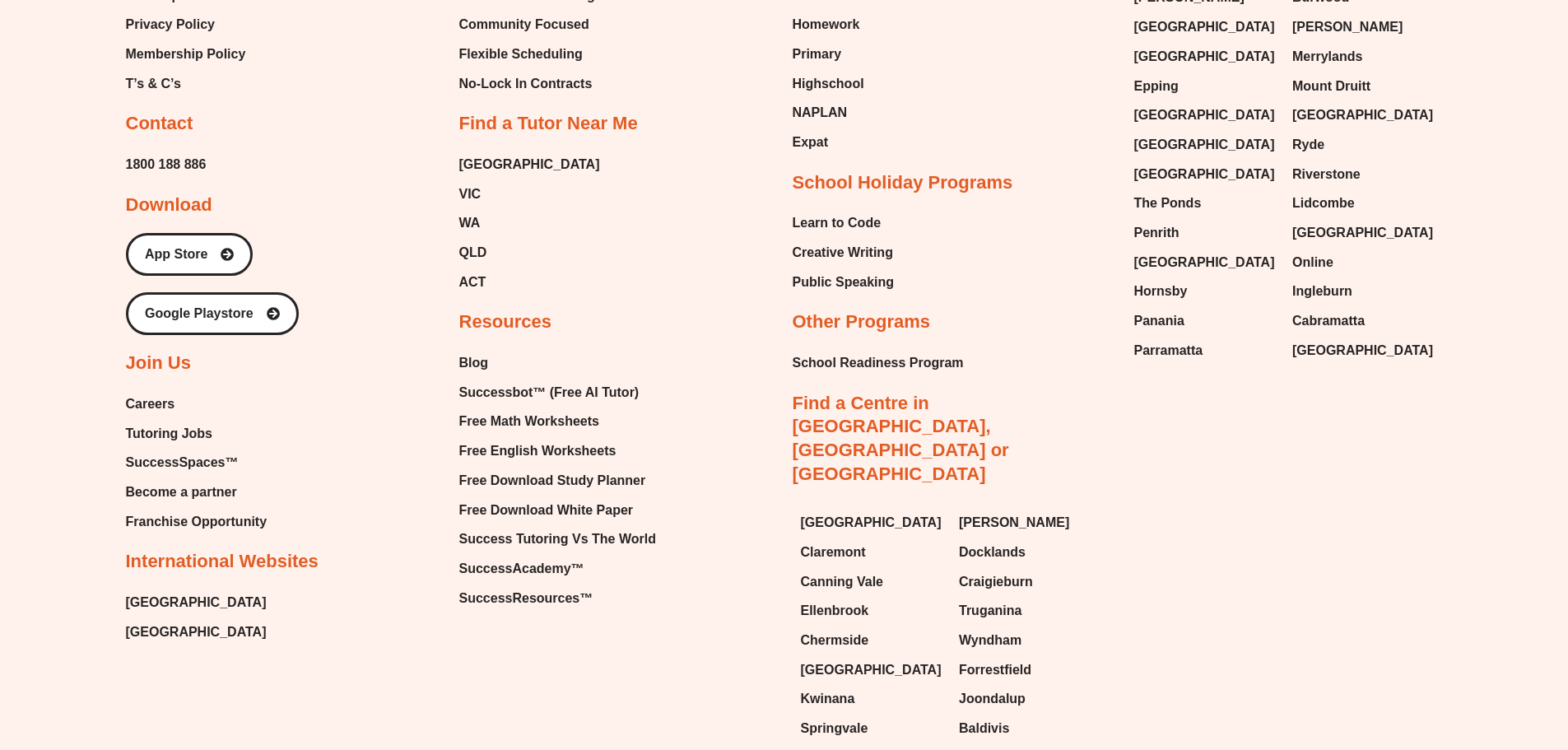
scroll to position [7407, 0]
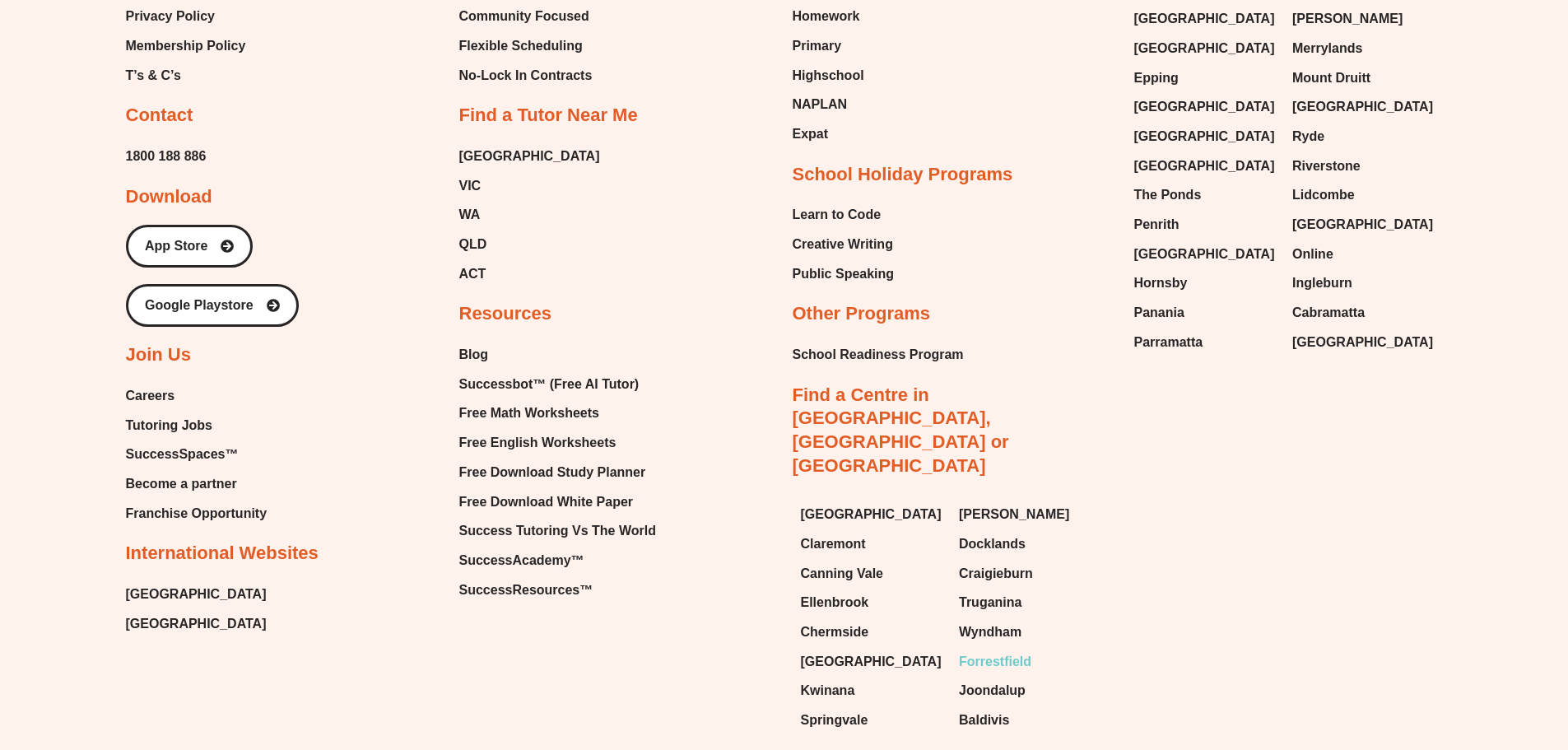
click at [1005, 649] on span "Forrestfield" at bounding box center [994, 661] width 73 height 25
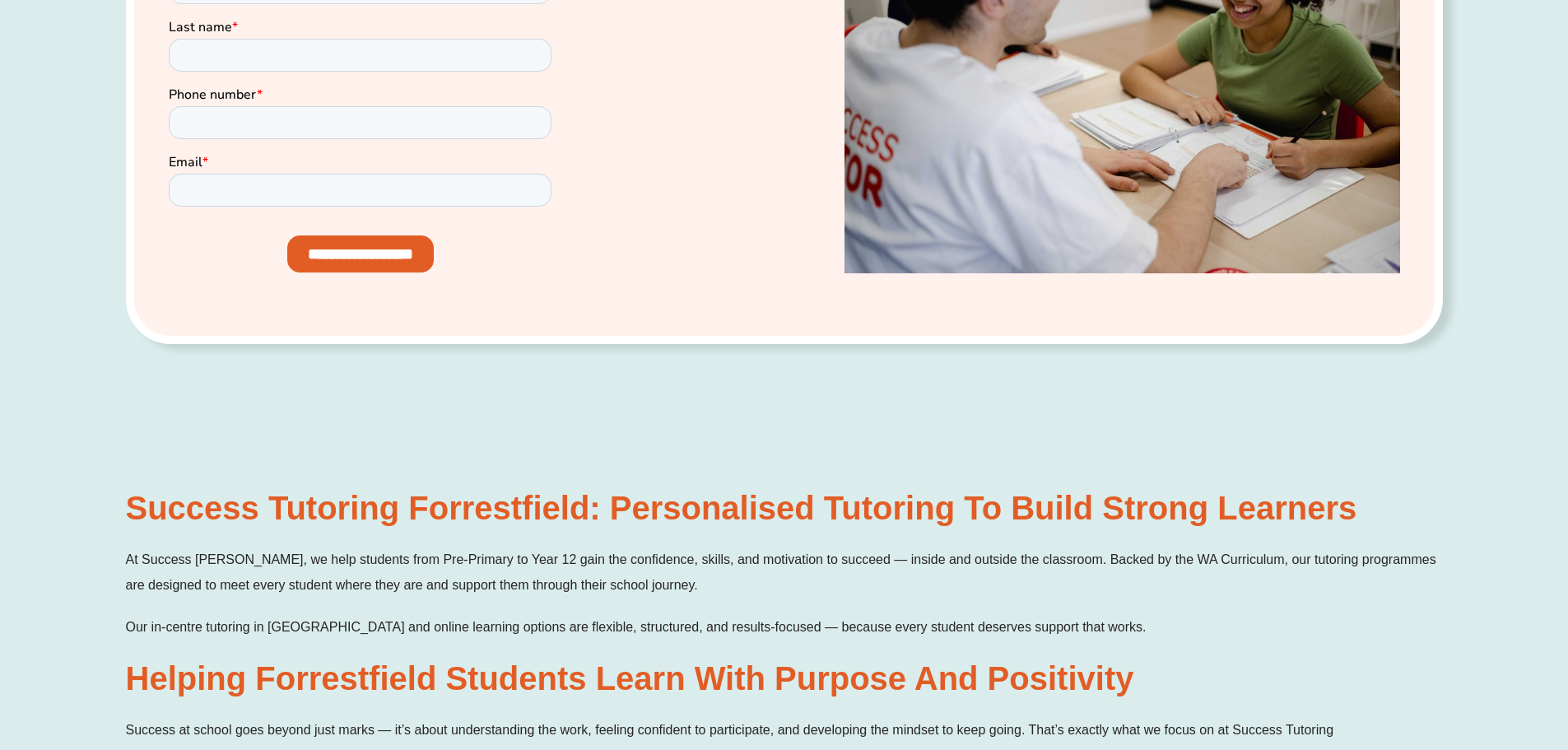
scroll to position [410, 0]
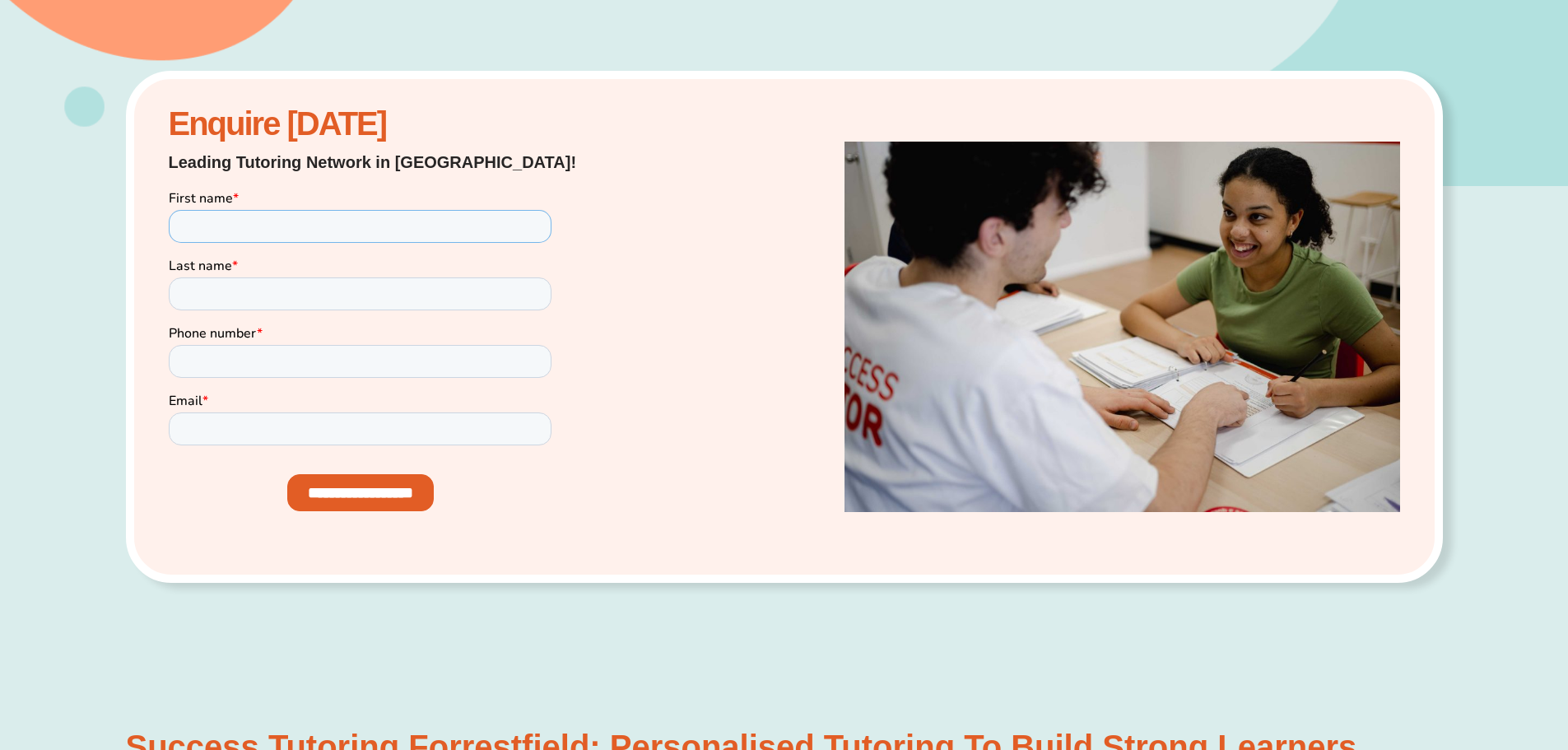
click at [253, 230] on input "First name *" at bounding box center [359, 225] width 383 height 33
type input "******"
type input "*******"
type input "**********"
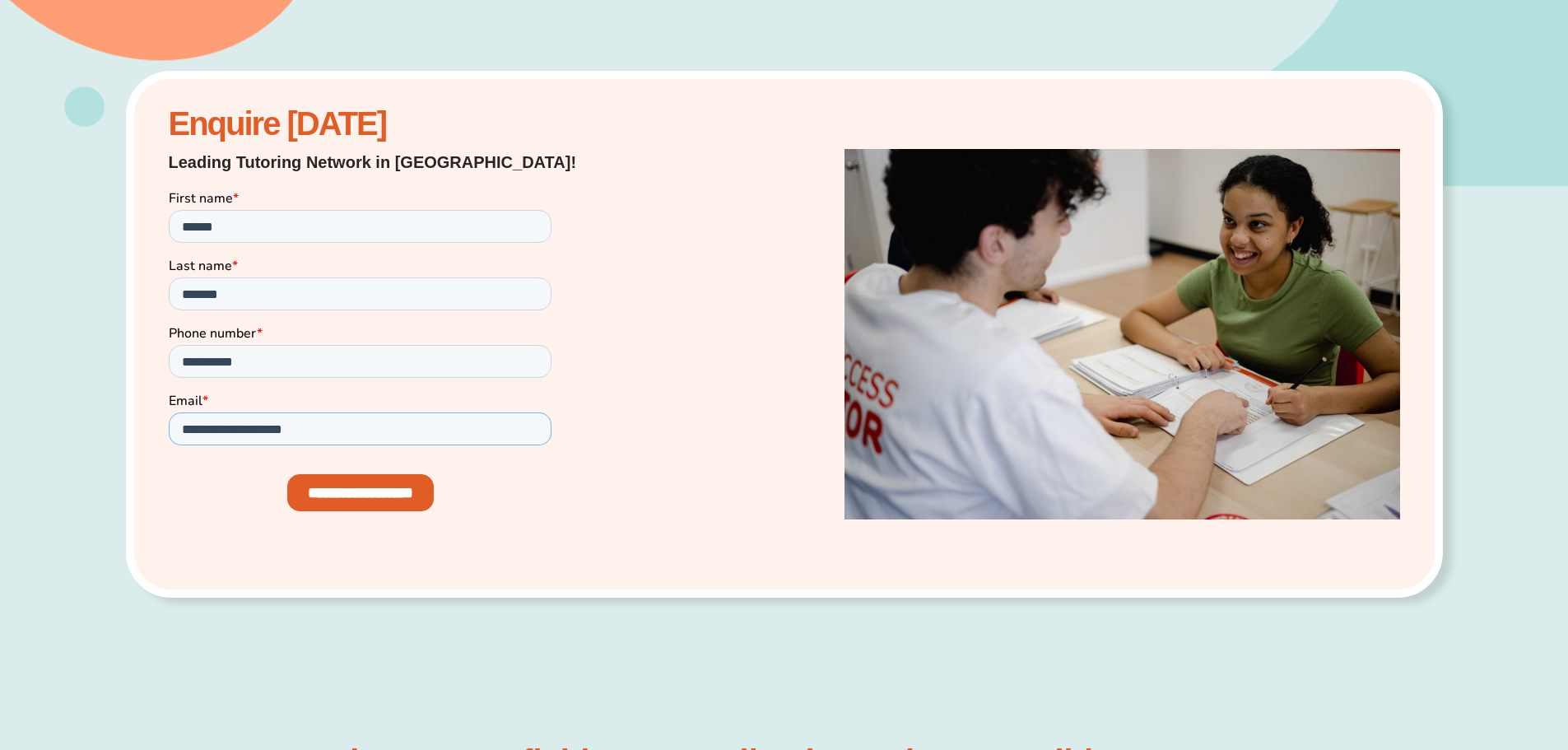
type input "**********"
click at [348, 483] on input "**********" at bounding box center [359, 492] width 147 height 37
